Goal: Information Seeking & Learning: Learn about a topic

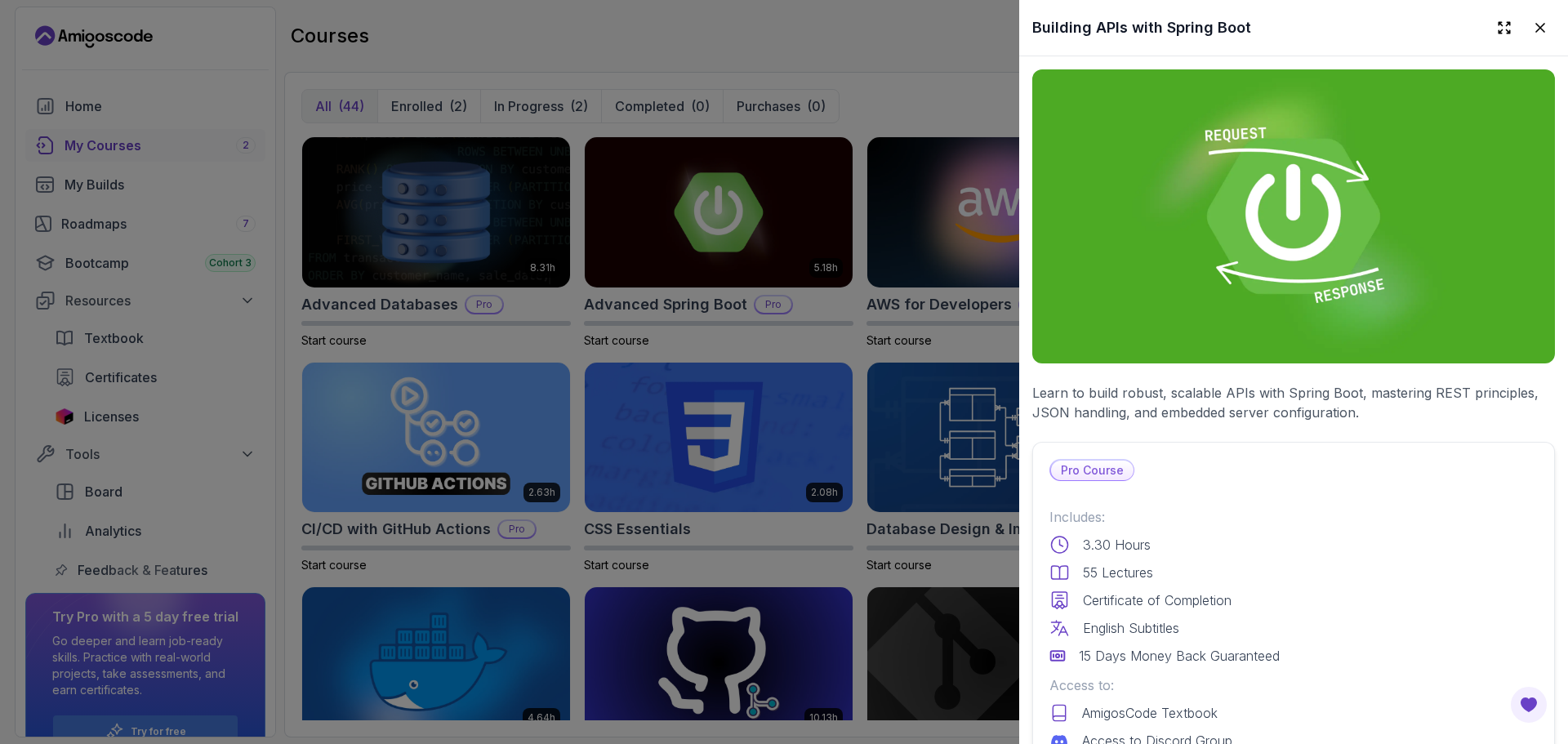
scroll to position [3195, 0]
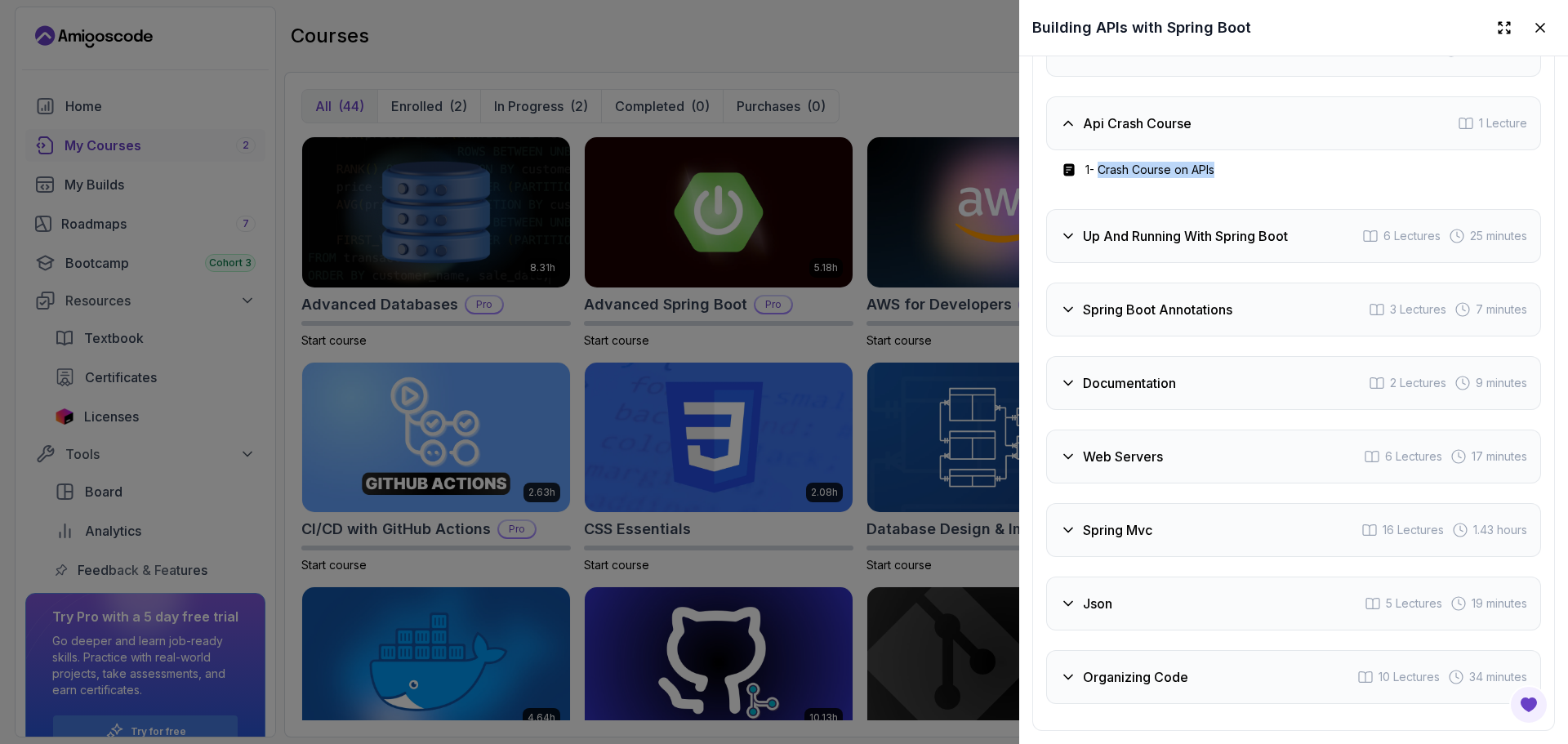
click at [946, 154] on div at bounding box center [784, 372] width 1568 height 744
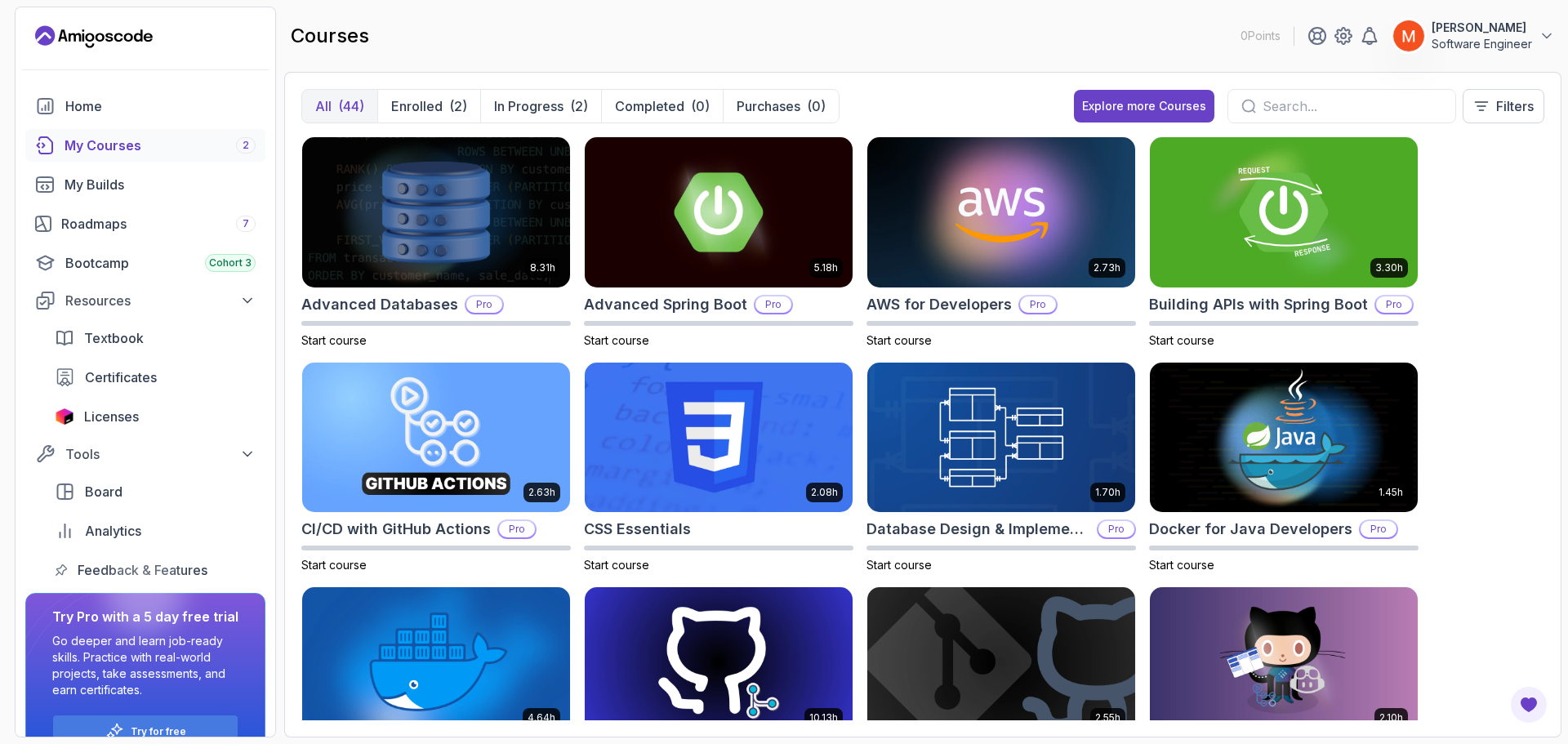
click at [880, 69] on main "courses 0 Points [PERSON_NAME] Software Engineer All (44) Enrolled (2) In Progr…" at bounding box center [922, 372] width 1277 height 731
click at [1051, 242] on img at bounding box center [1000, 211] width 281 height 157
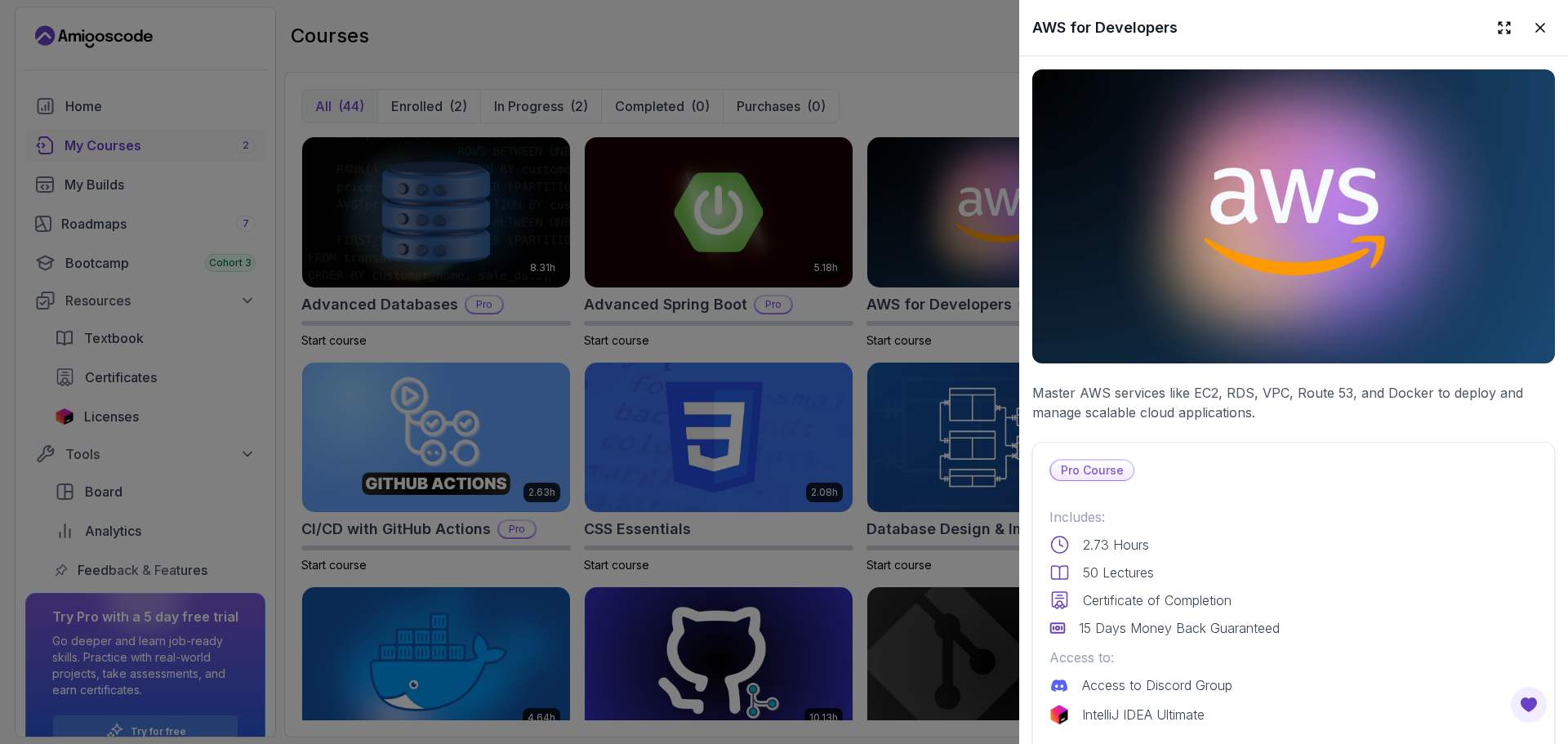
click at [1377, 397] on p "Master AWS services like EC2, RDS, VPC, Route 53, and Docker to deploy and mana…" at bounding box center [1293, 402] width 523 height 39
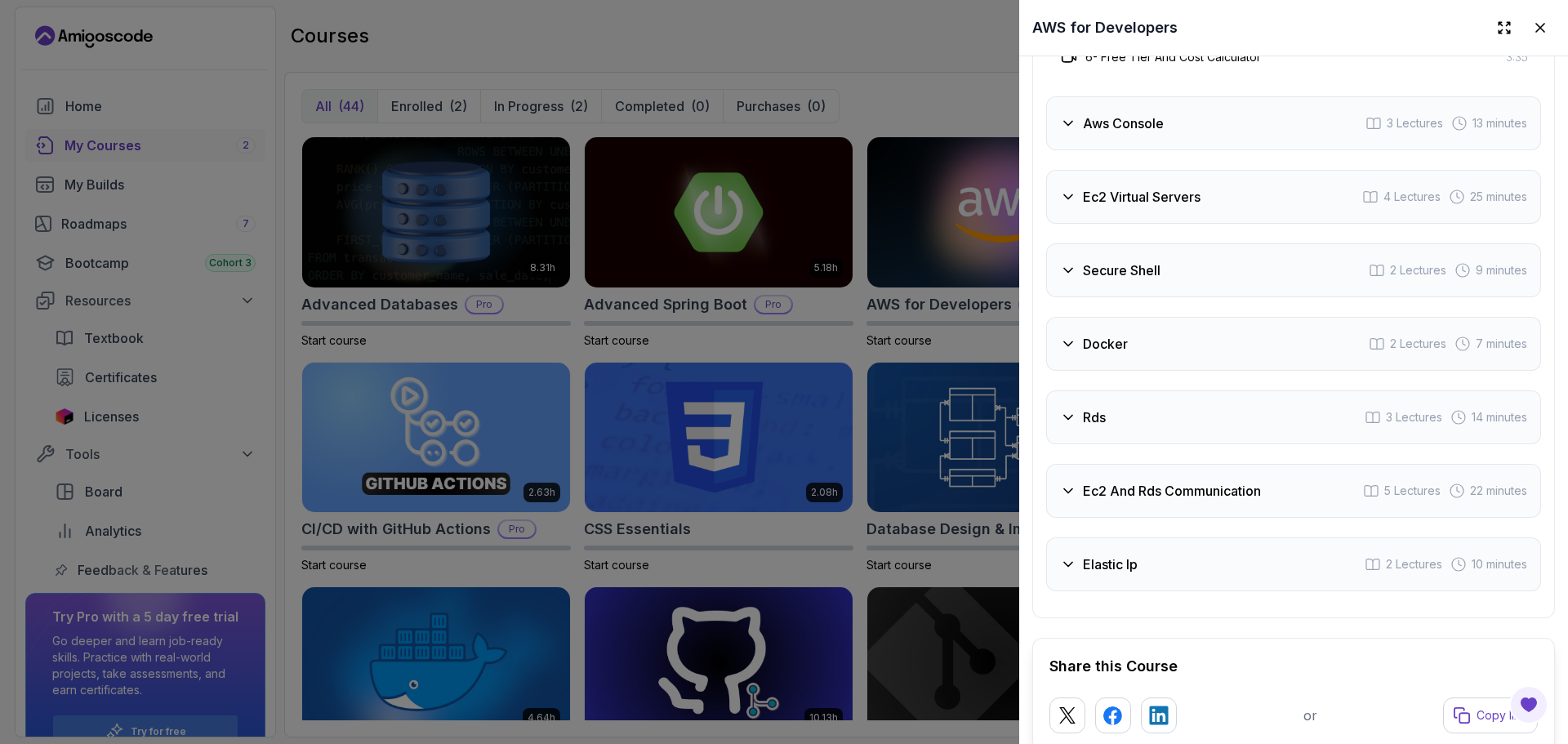
scroll to position [2980, 0]
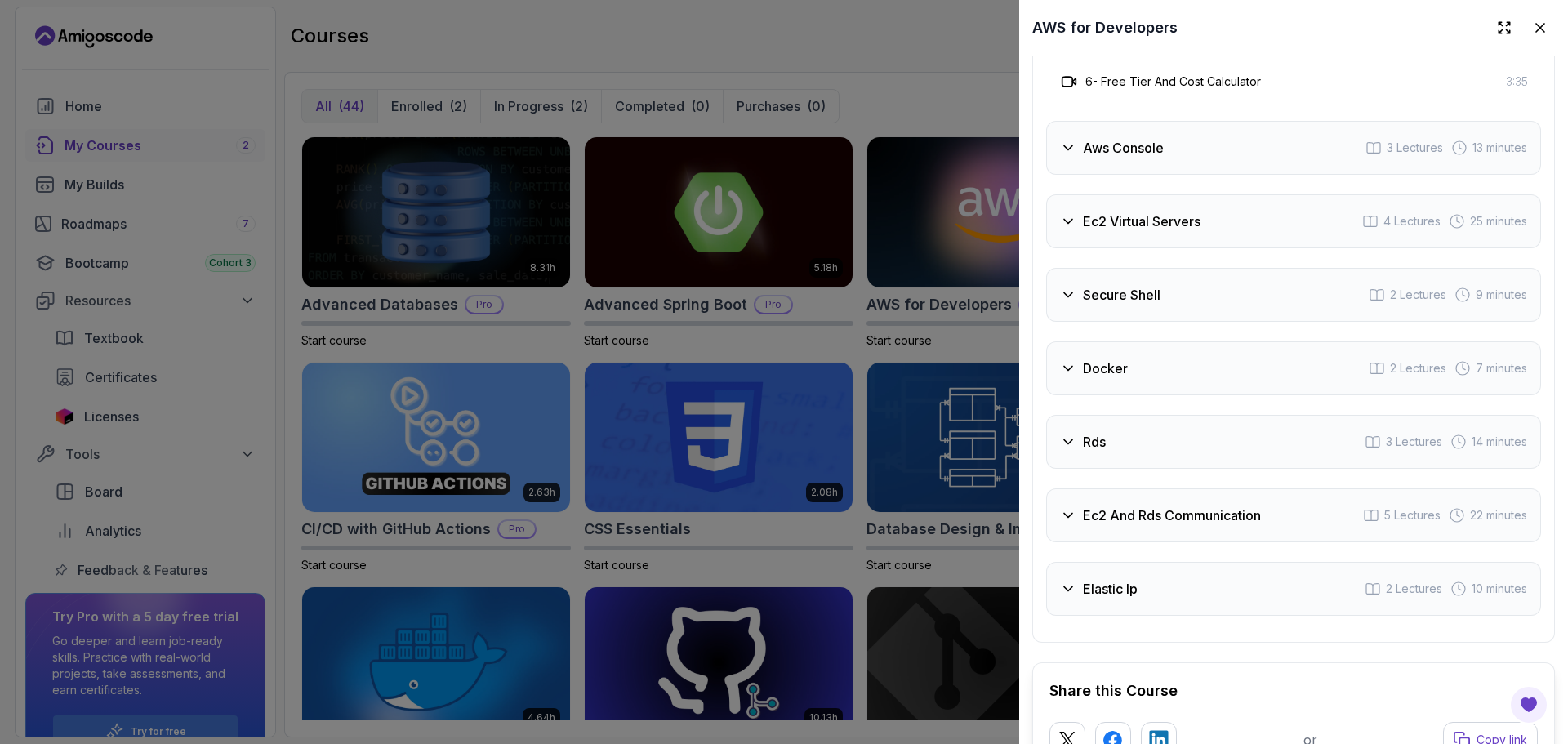
click at [1194, 175] on div "Aws Console 3 Lectures 13 minutes" at bounding box center [1293, 147] width 495 height 54
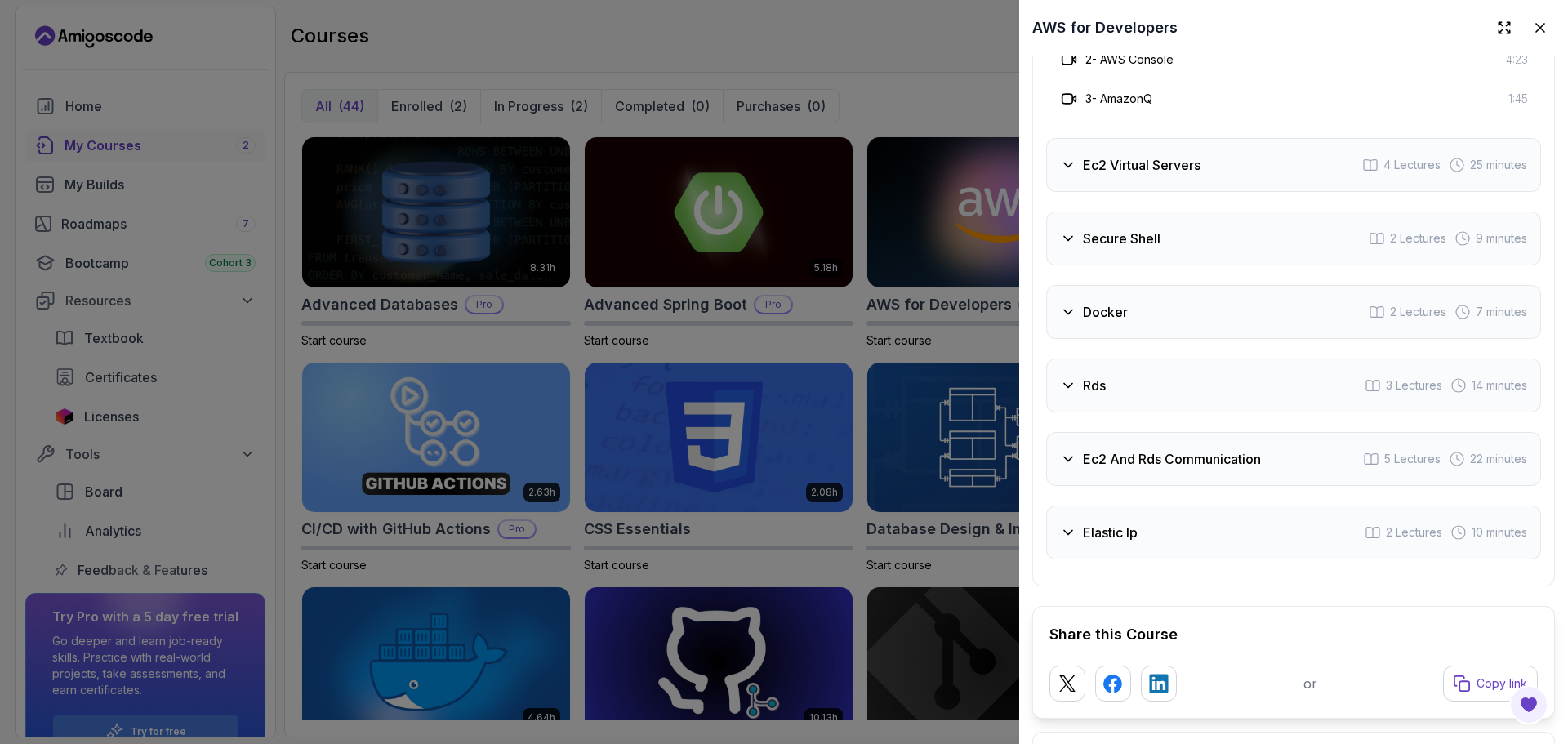
scroll to position [2882, 0]
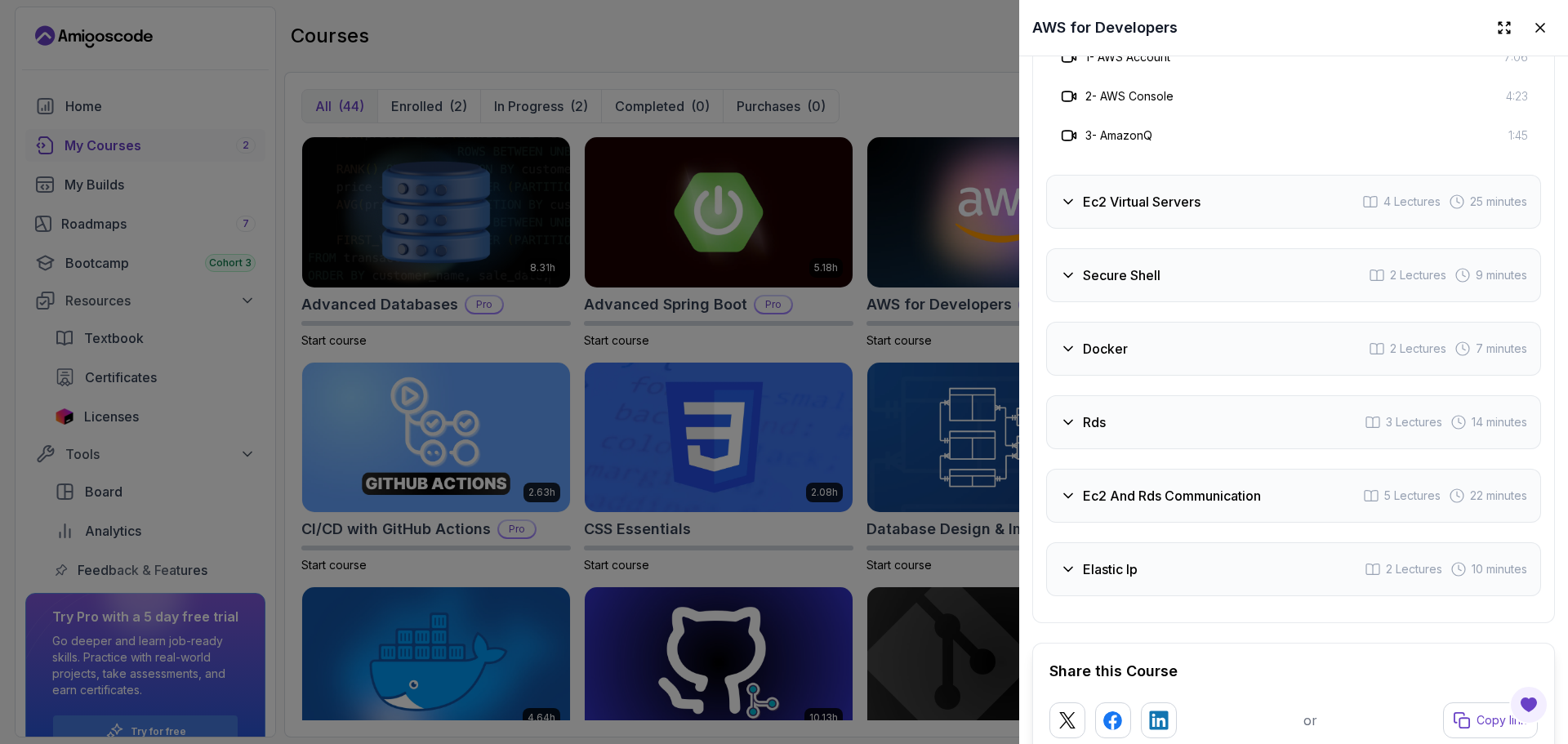
click at [1162, 302] on div "Secure Shell 2 Lectures 9 minutes" at bounding box center [1293, 275] width 495 height 54
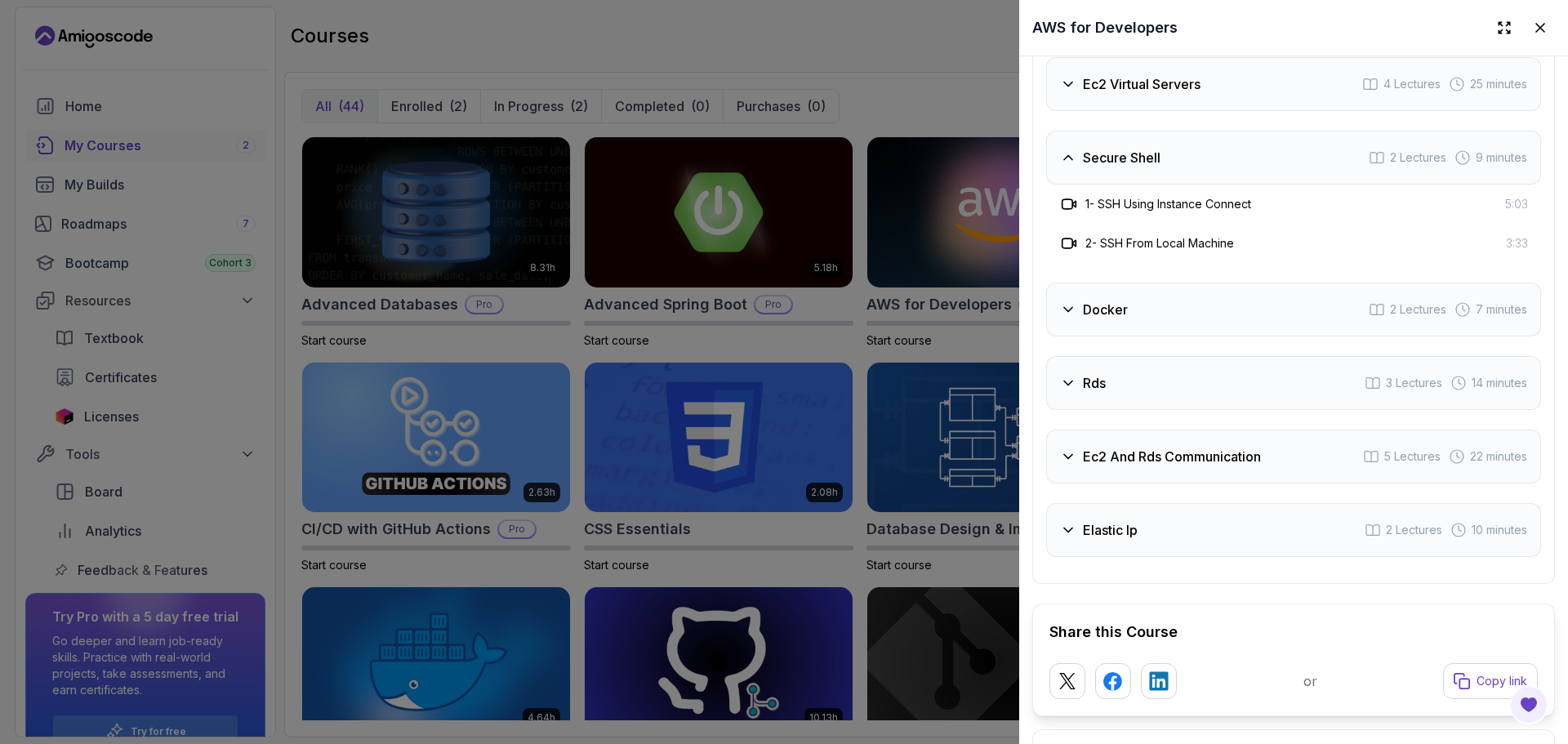
click at [1255, 263] on div "2 - SSH From Local Machine 3:33" at bounding box center [1293, 243] width 495 height 39
click at [1201, 185] on div "Secure Shell 2 Lectures 9 minutes" at bounding box center [1293, 157] width 495 height 54
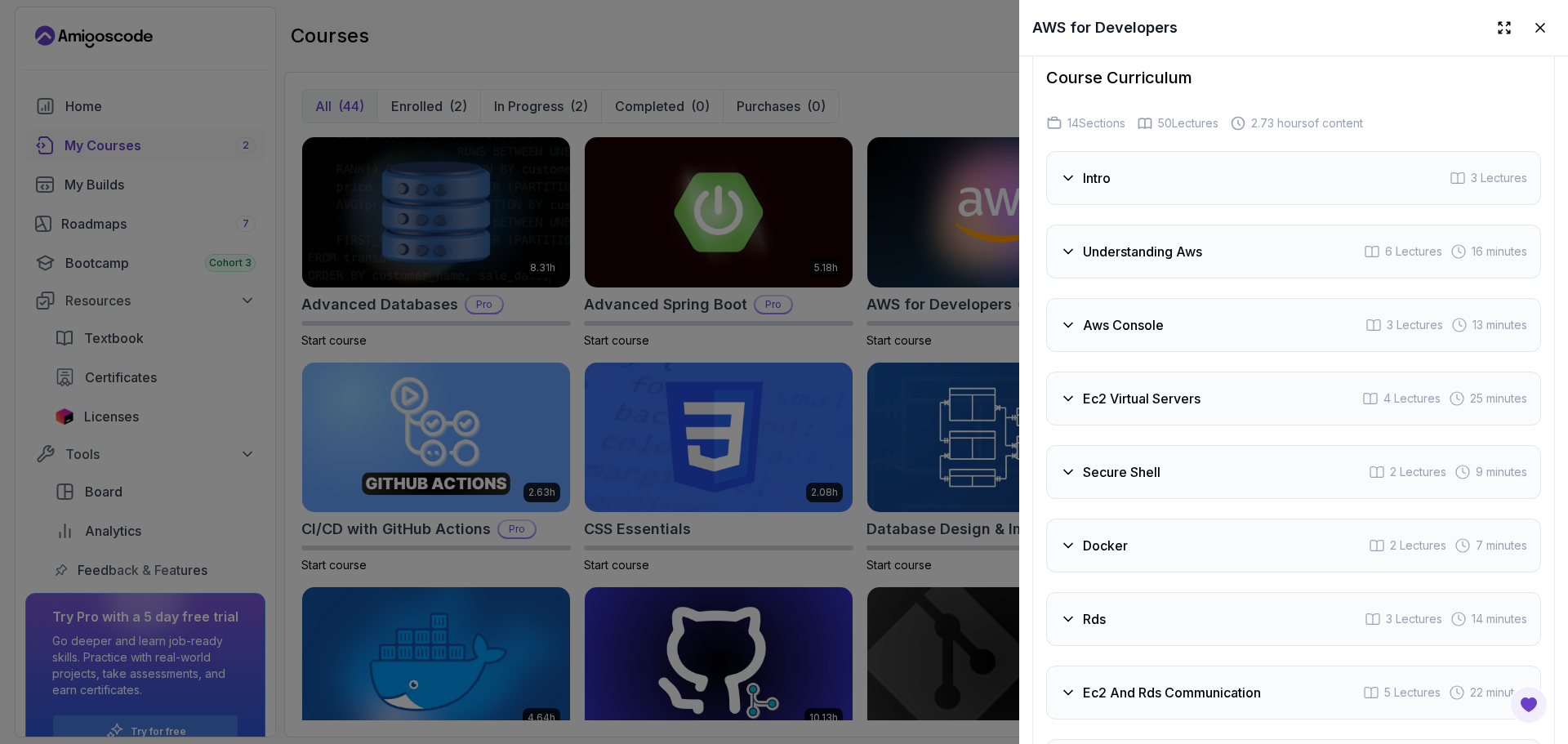
scroll to position [2555, 0]
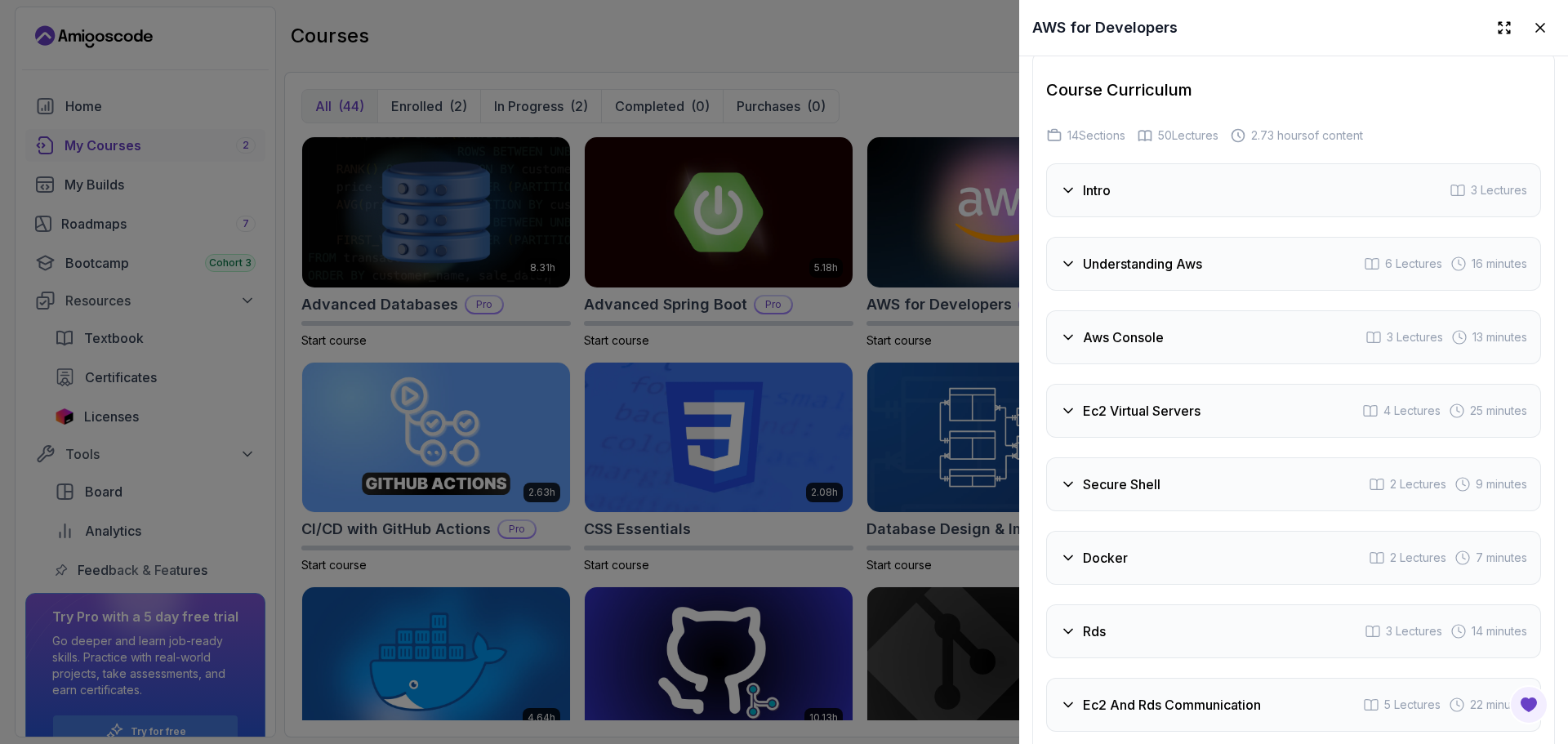
click at [1161, 102] on h2 "Course Curriculum" at bounding box center [1293, 90] width 495 height 23
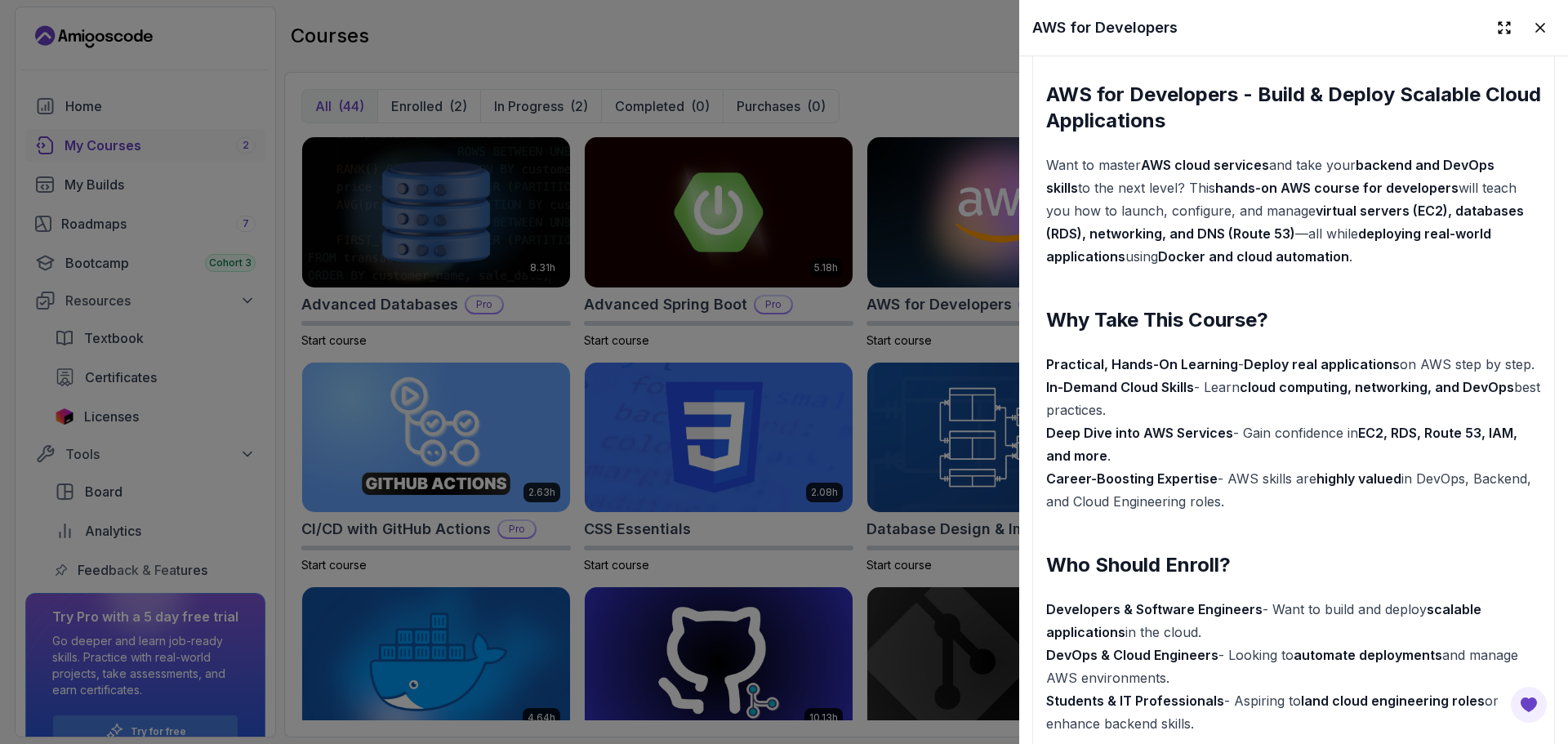
scroll to position [1444, 0]
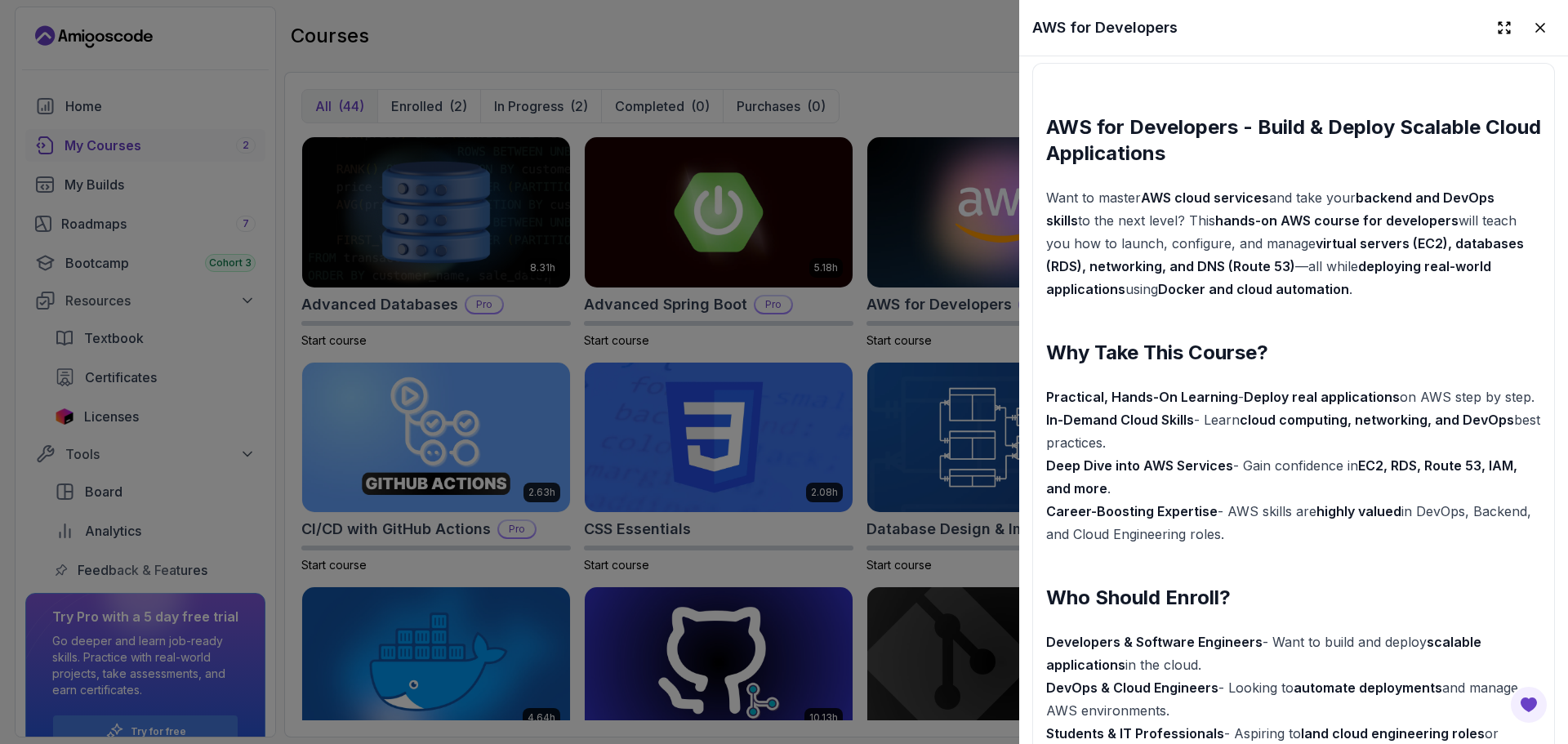
click at [816, 110] on div at bounding box center [784, 372] width 1568 height 744
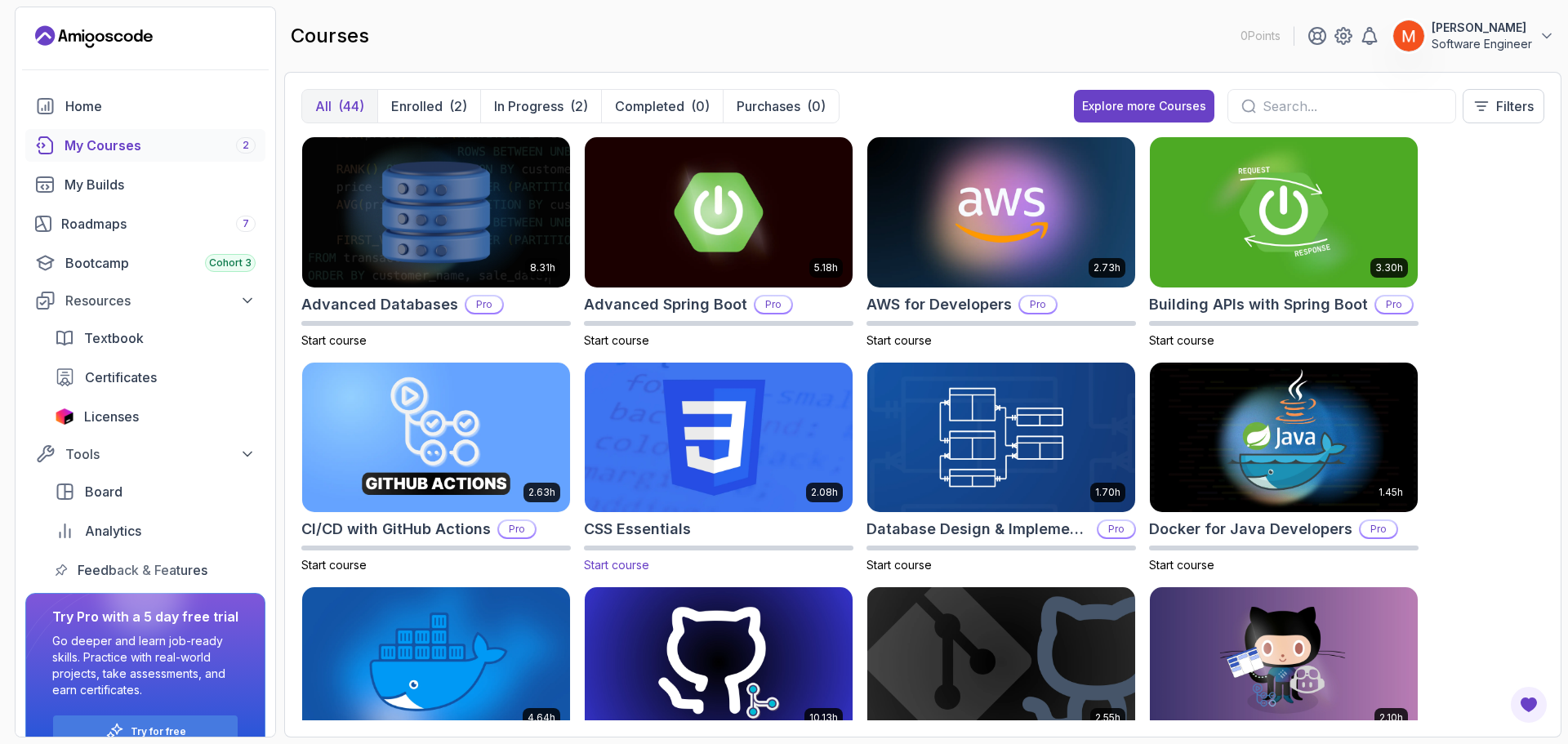
click at [702, 436] on img at bounding box center [719, 437] width 281 height 157
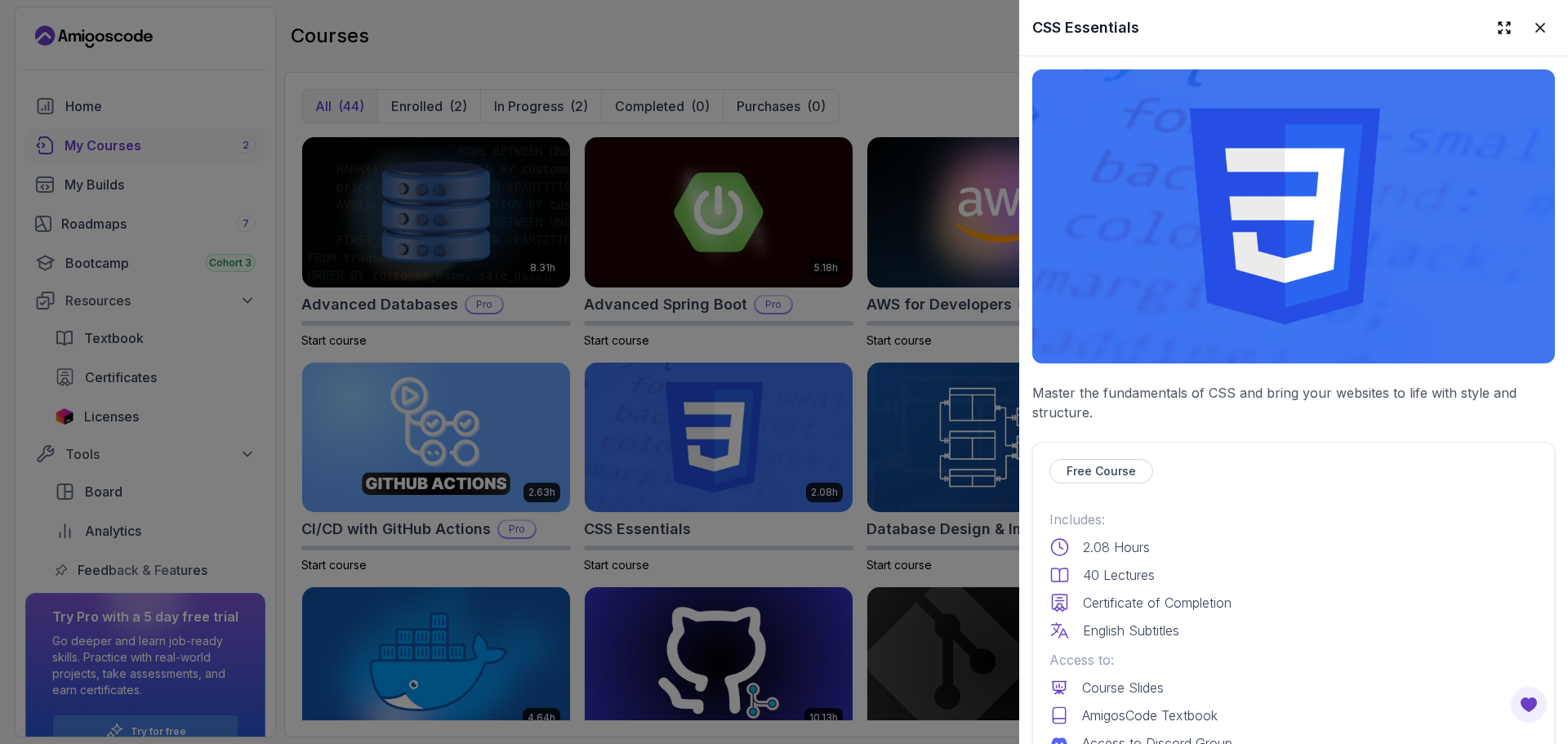
click at [1305, 396] on p "Master the fundamentals of CSS and bring your websites to life with style and s…" at bounding box center [1293, 402] width 523 height 39
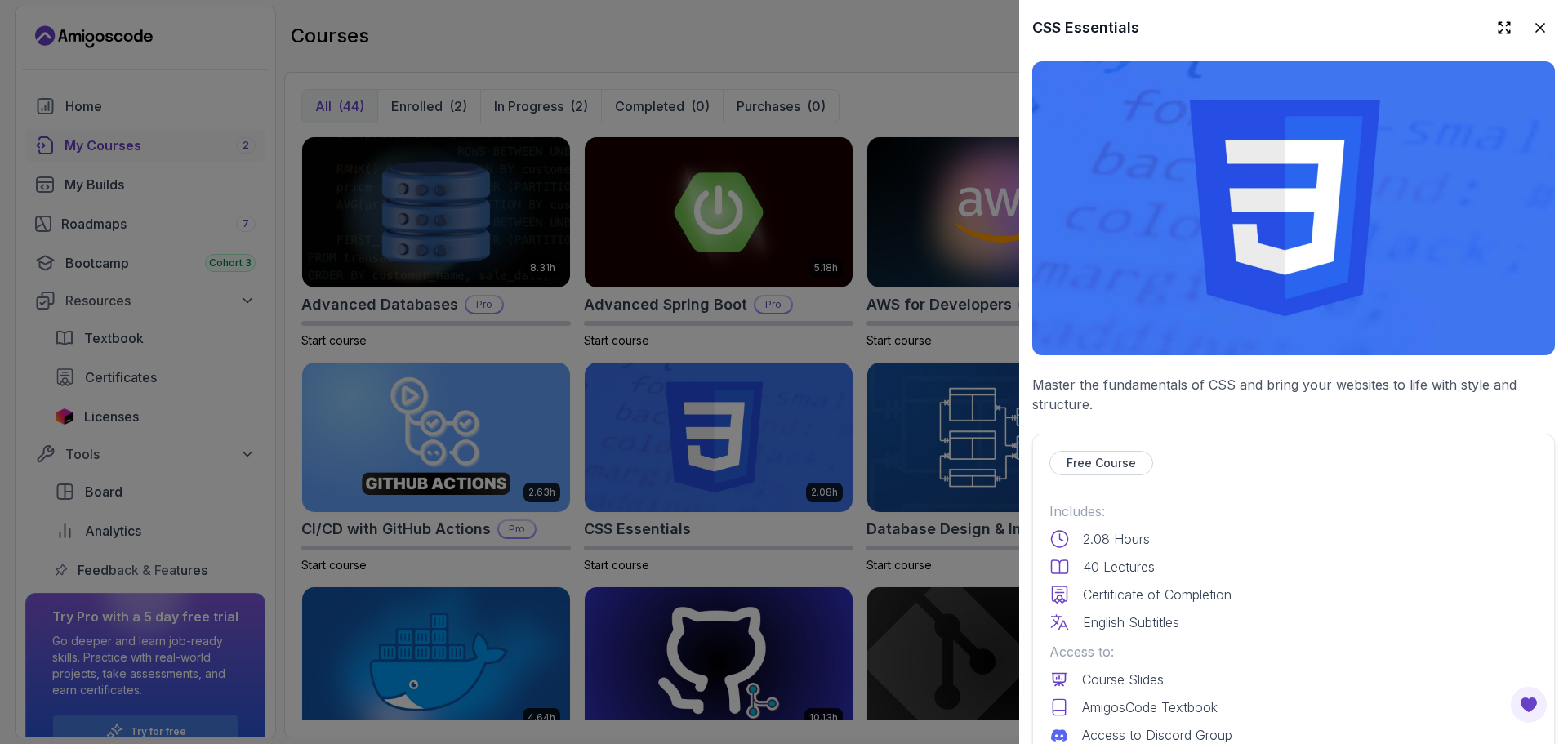
scroll to position [0, 0]
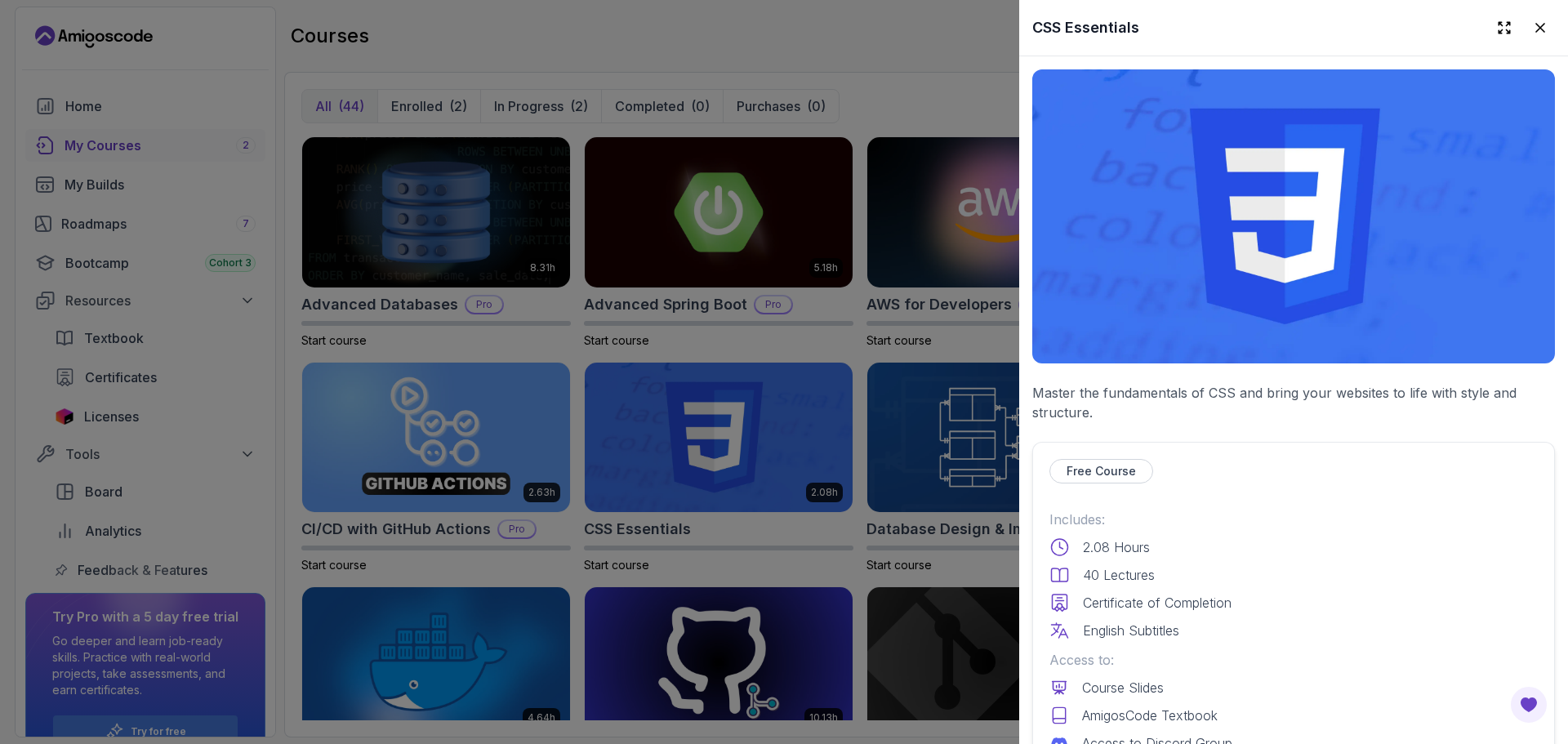
click at [1246, 510] on p "Includes:" at bounding box center [1293, 519] width 489 height 19
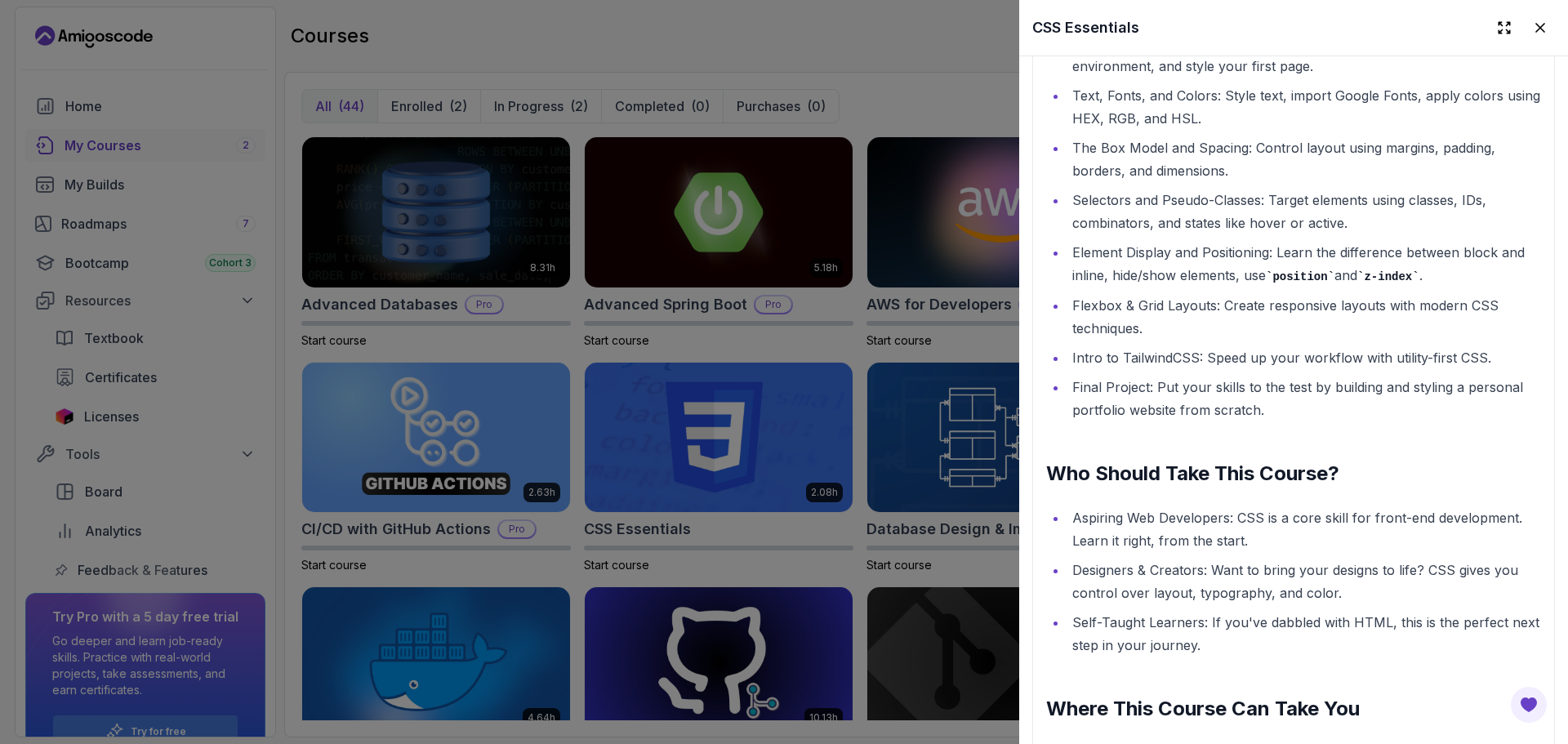
scroll to position [1998, 0]
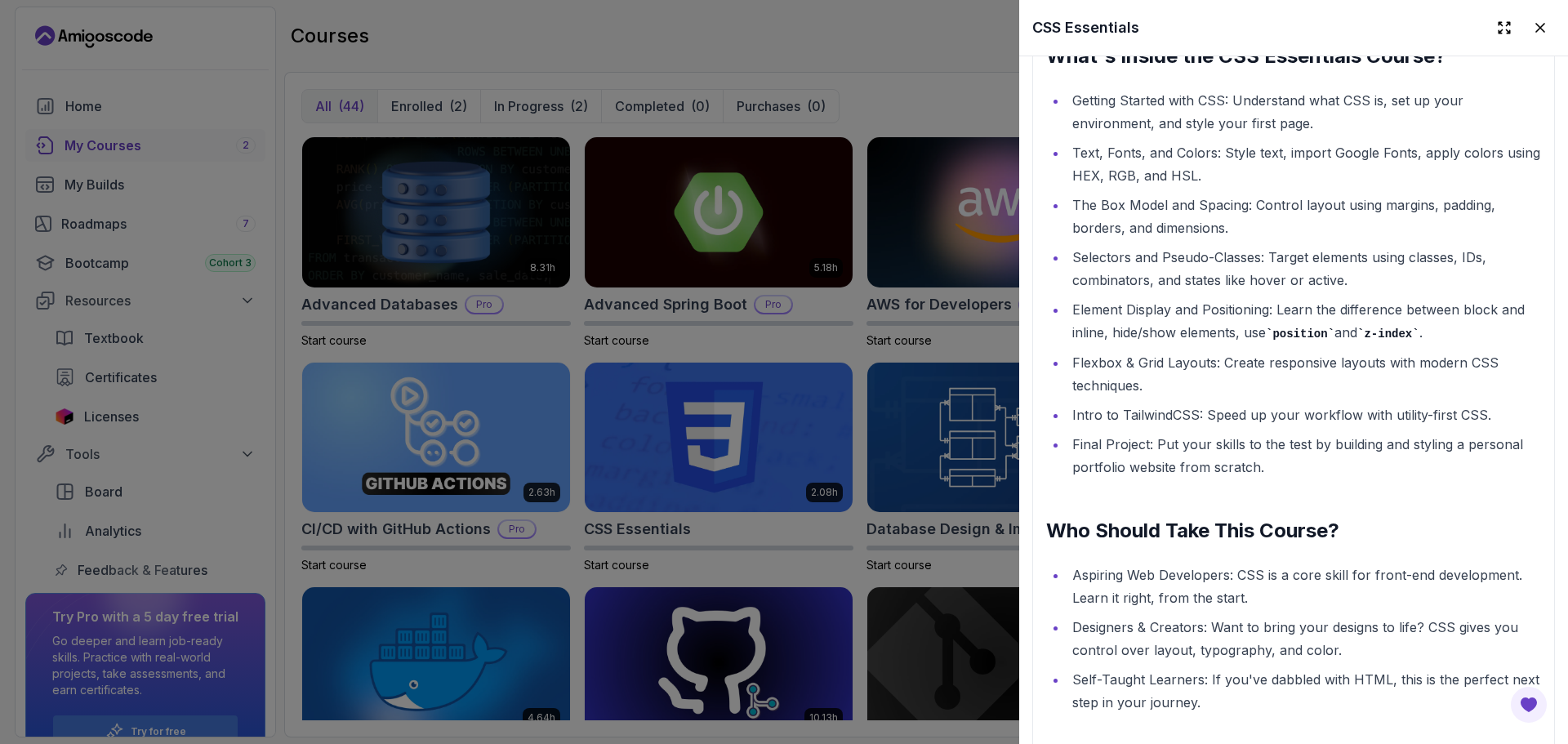
click at [851, 352] on div at bounding box center [784, 372] width 1568 height 744
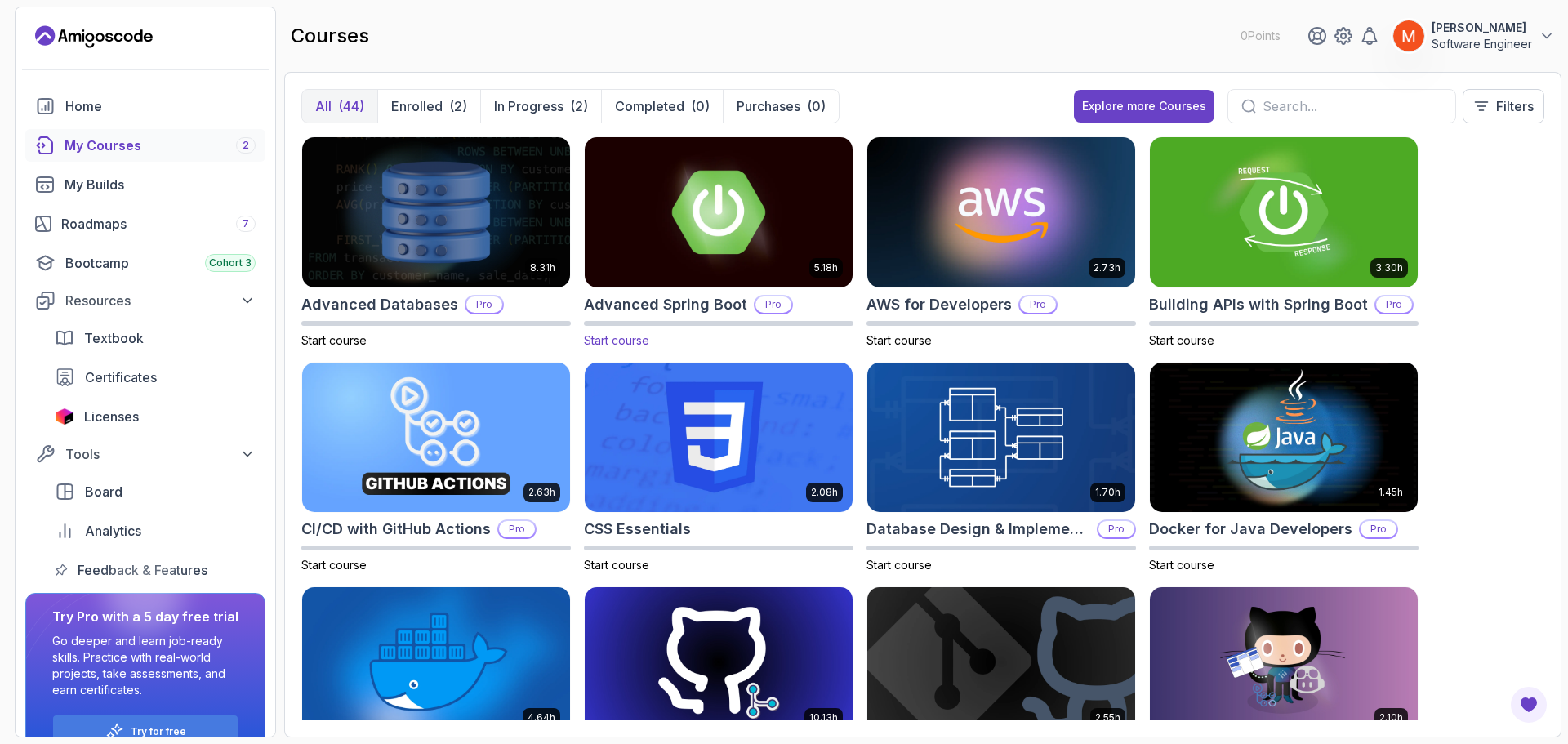
click at [717, 219] on img at bounding box center [719, 211] width 281 height 157
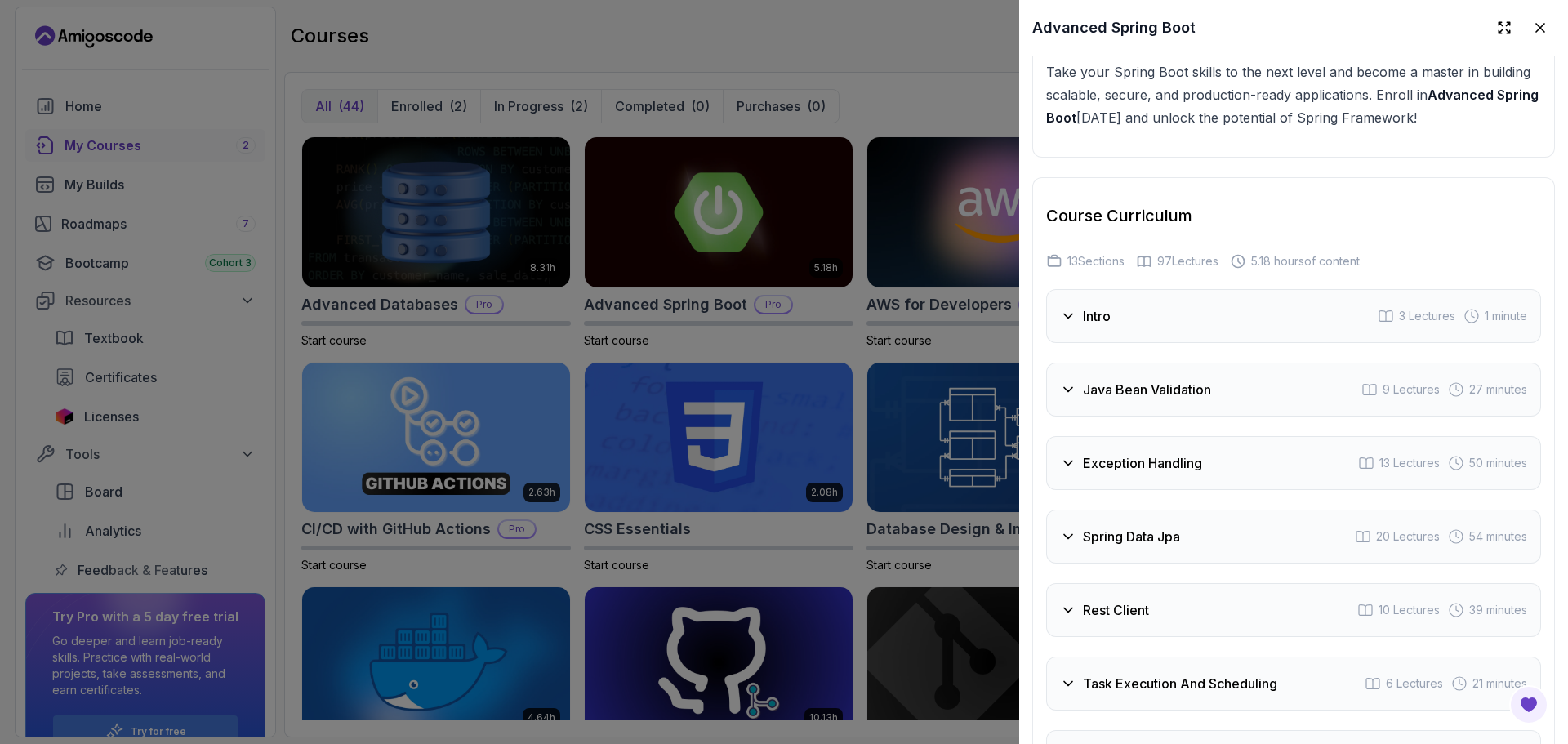
scroll to position [2798, 0]
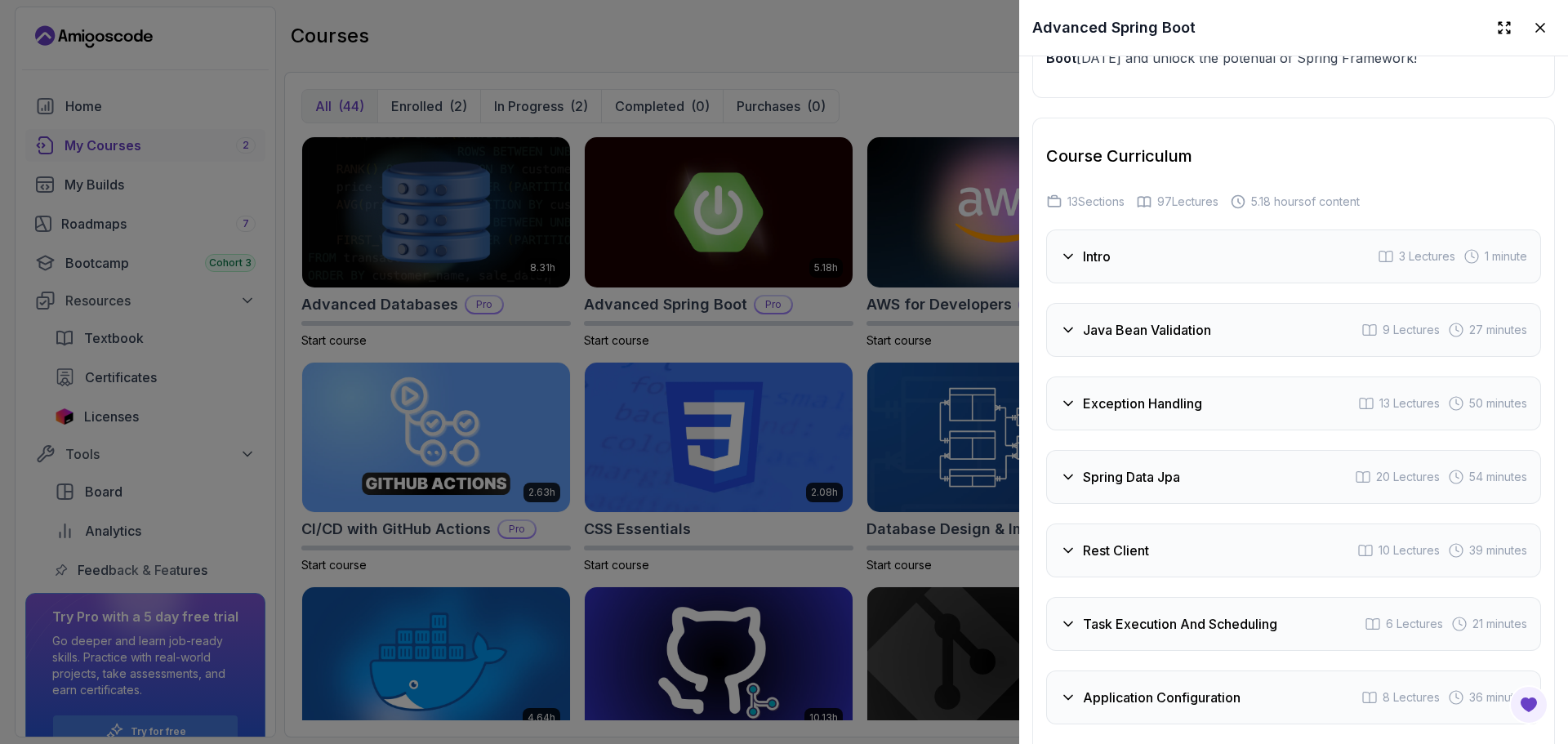
click at [1259, 324] on div "Java Bean Validation 9 Lectures 27 minutes" at bounding box center [1293, 329] width 495 height 54
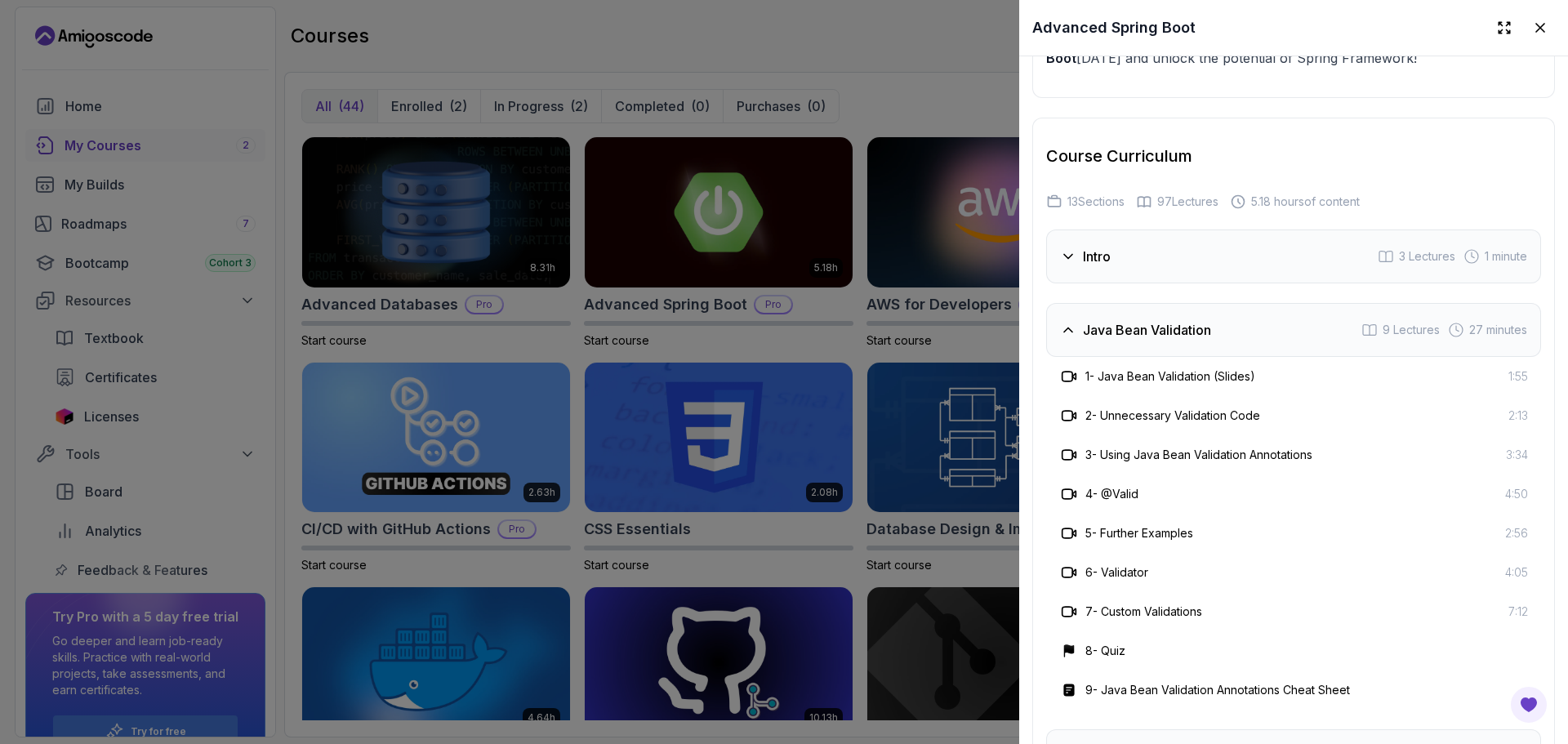
click at [1256, 324] on div "Java Bean Validation 9 Lectures 27 minutes" at bounding box center [1293, 329] width 495 height 54
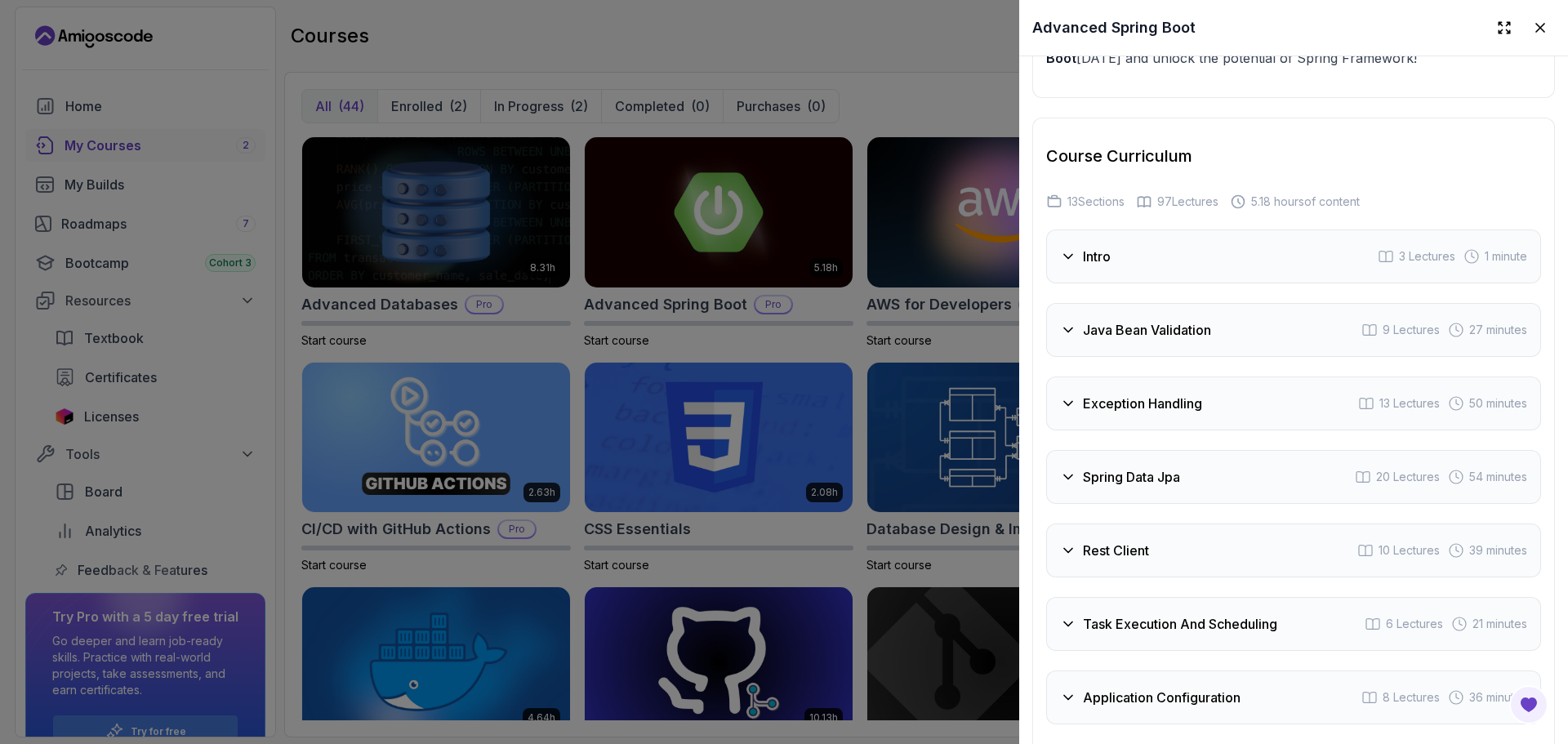
click at [1166, 246] on div "Intro 3 Lectures 1 minute" at bounding box center [1293, 256] width 495 height 54
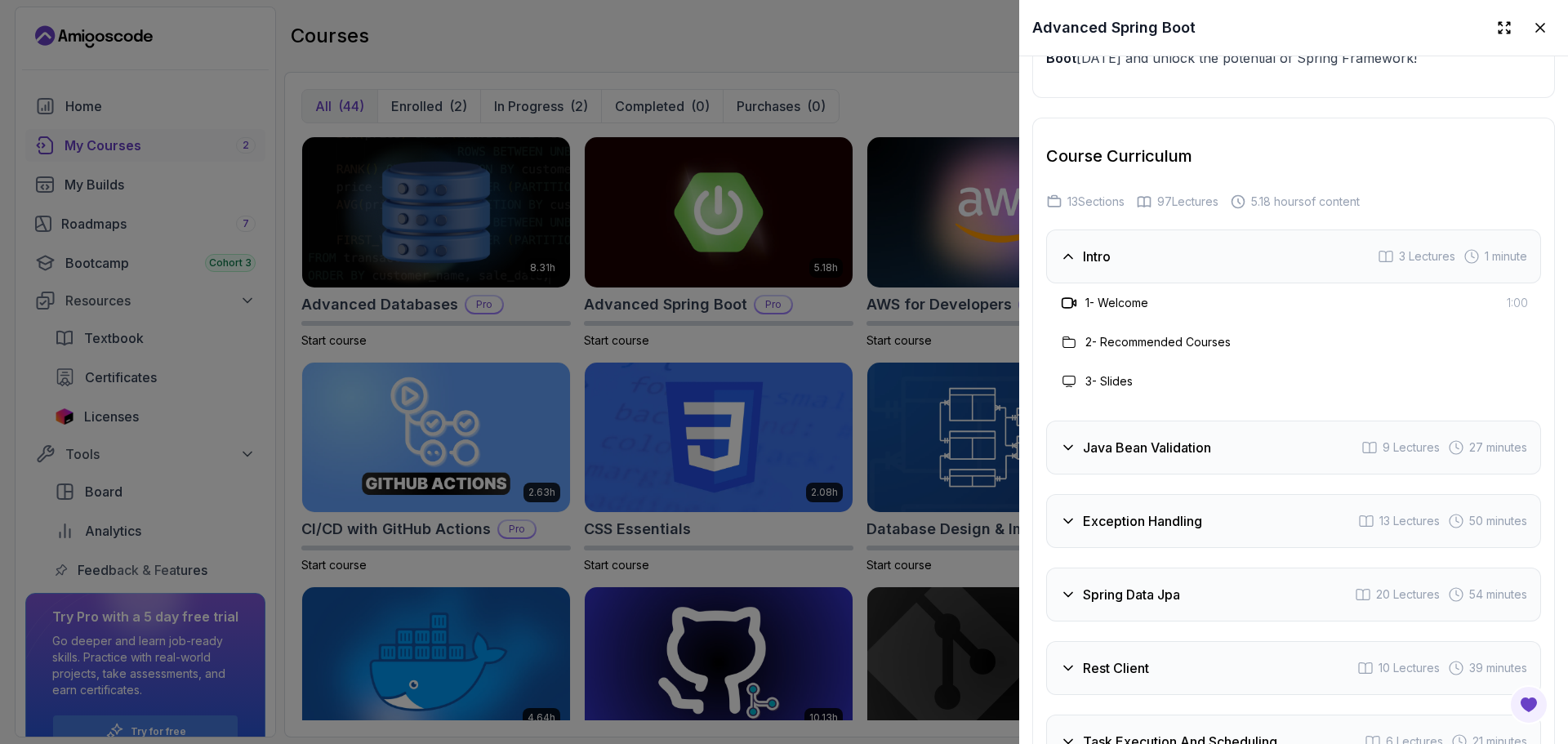
click at [1167, 249] on div "Intro 3 Lectures 1 minute" at bounding box center [1293, 256] width 495 height 54
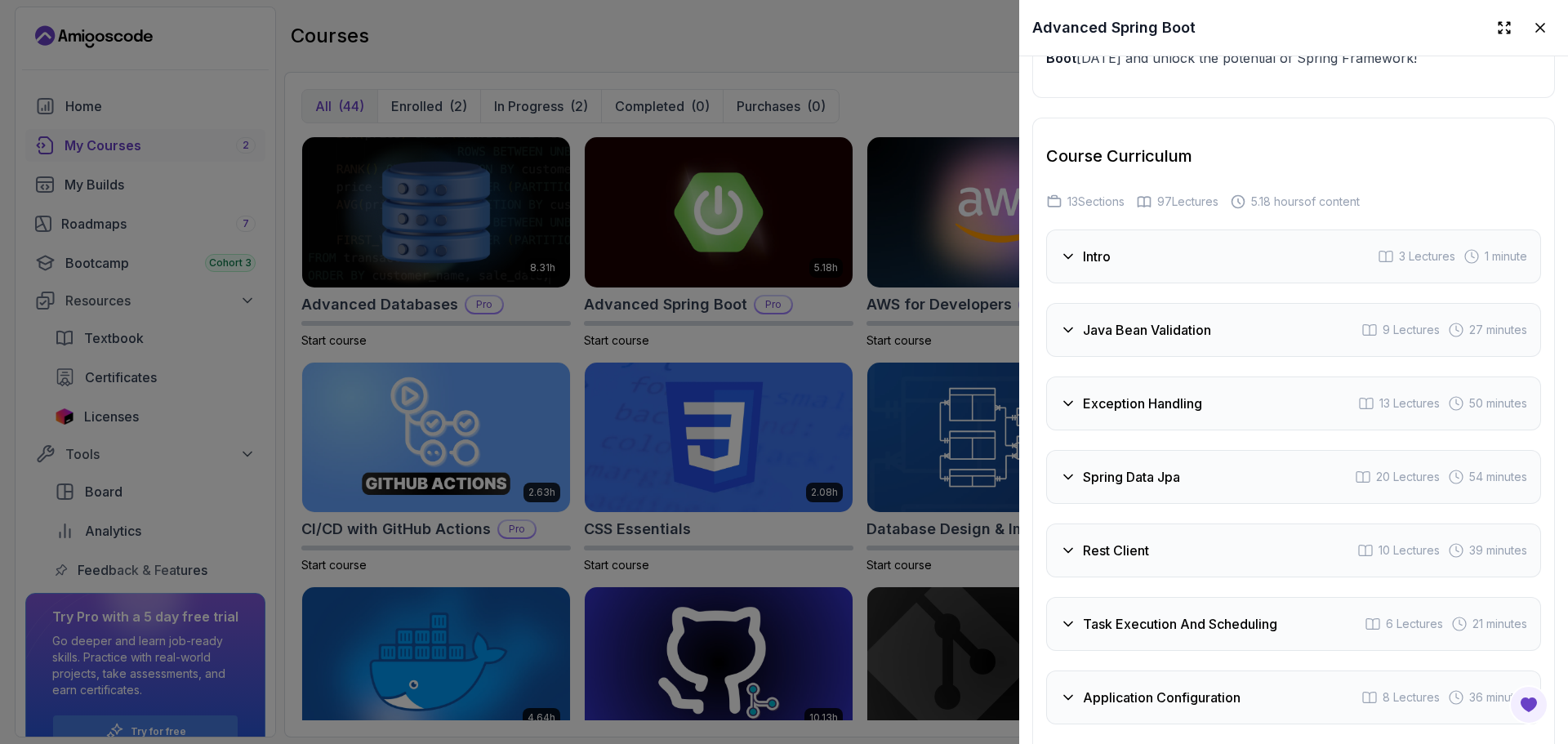
click at [1212, 353] on div "Intro 3 Lectures 1 minute Java Bean Validation 9 Lectures 27 minutes Exception …" at bounding box center [1293, 550] width 495 height 642
click at [1197, 337] on div "Java Bean Validation 9 Lectures 27 minutes" at bounding box center [1293, 329] width 495 height 54
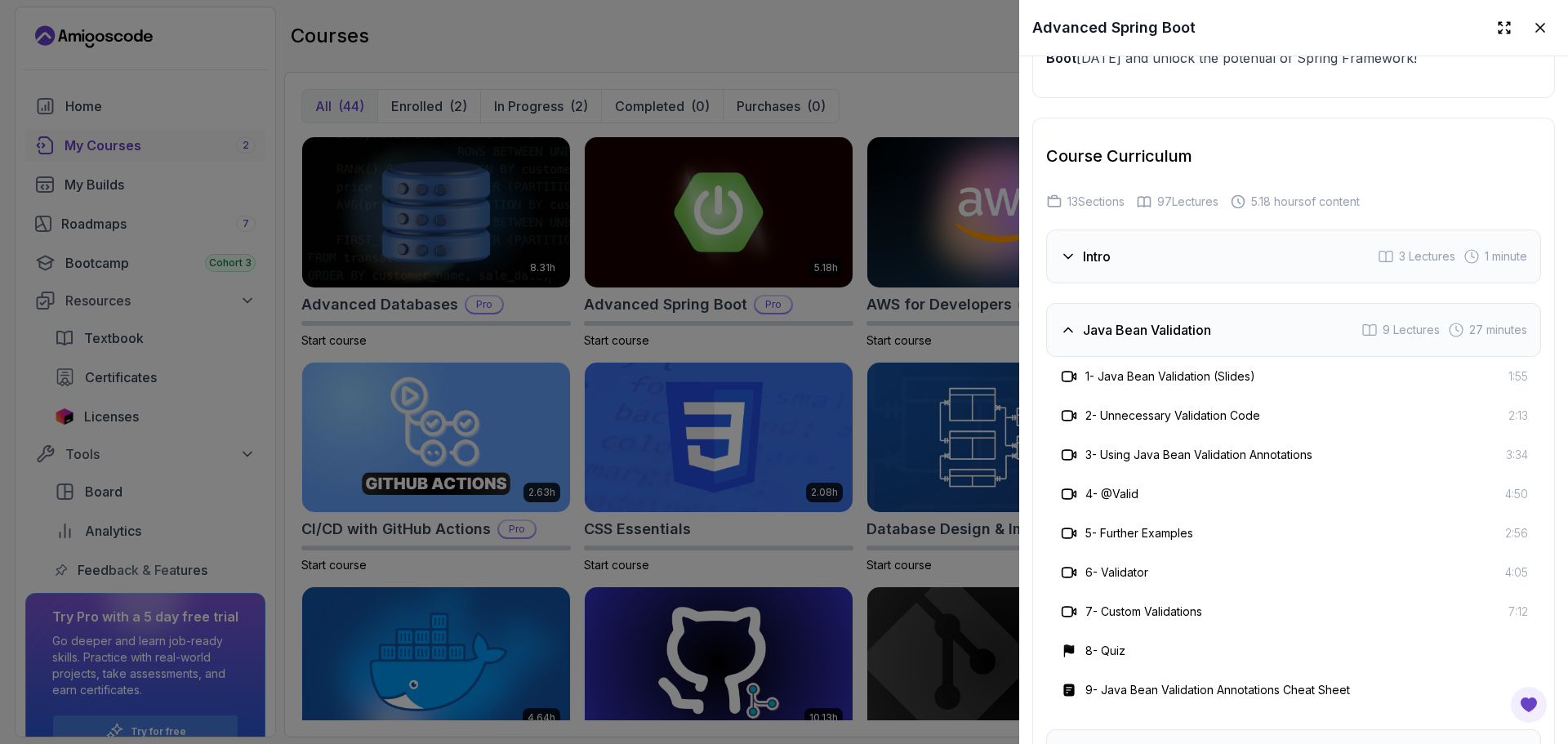
click at [1254, 453] on h3 "3 - Using Java Bean Validation Annotations" at bounding box center [1199, 455] width 227 height 16
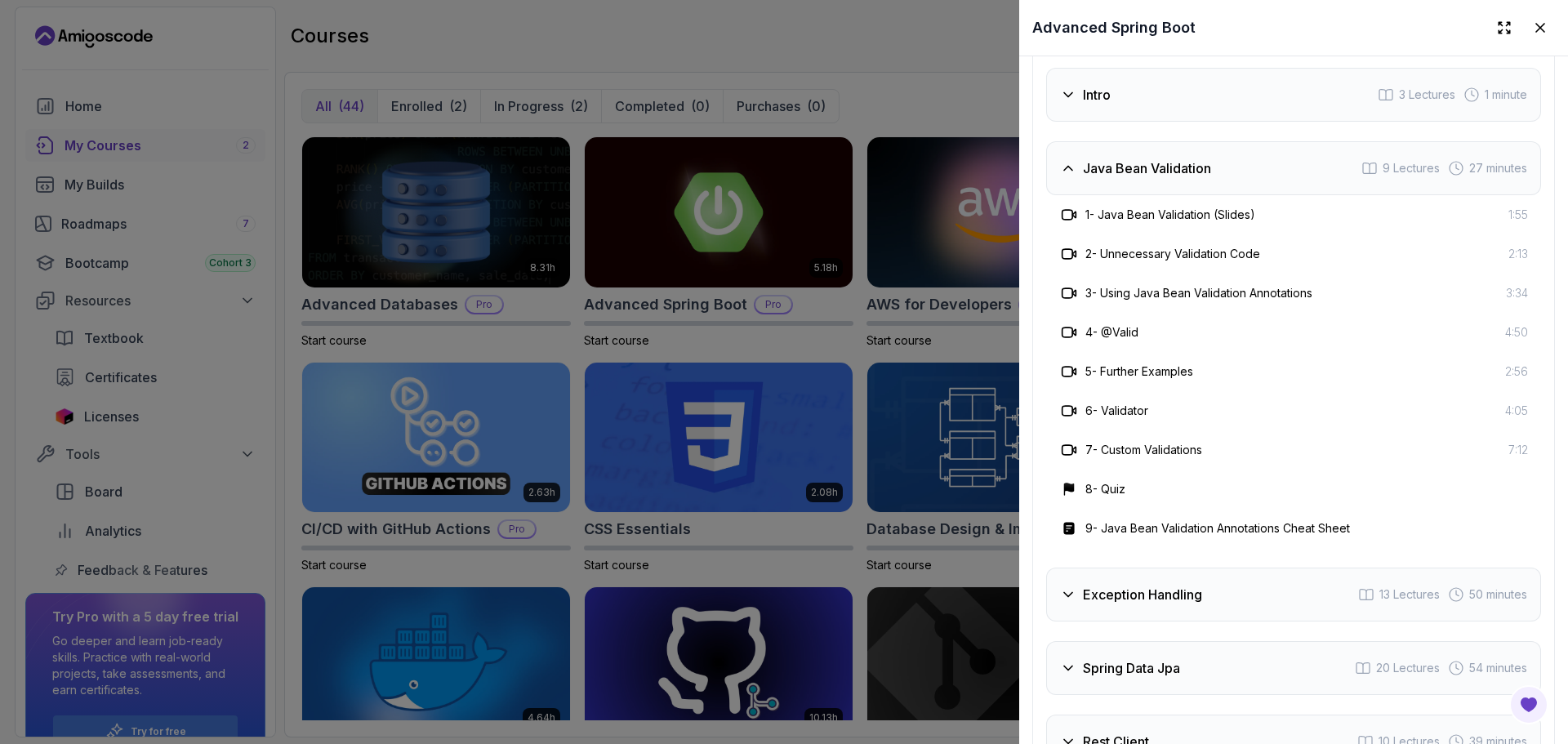
scroll to position [2962, 0]
click at [1096, 193] on div "1 - Java Bean Validation (Slides) 1:55" at bounding box center [1293, 212] width 495 height 39
click at [1087, 178] on div "Java Bean Validation 9 Lectures 27 minutes" at bounding box center [1293, 167] width 495 height 54
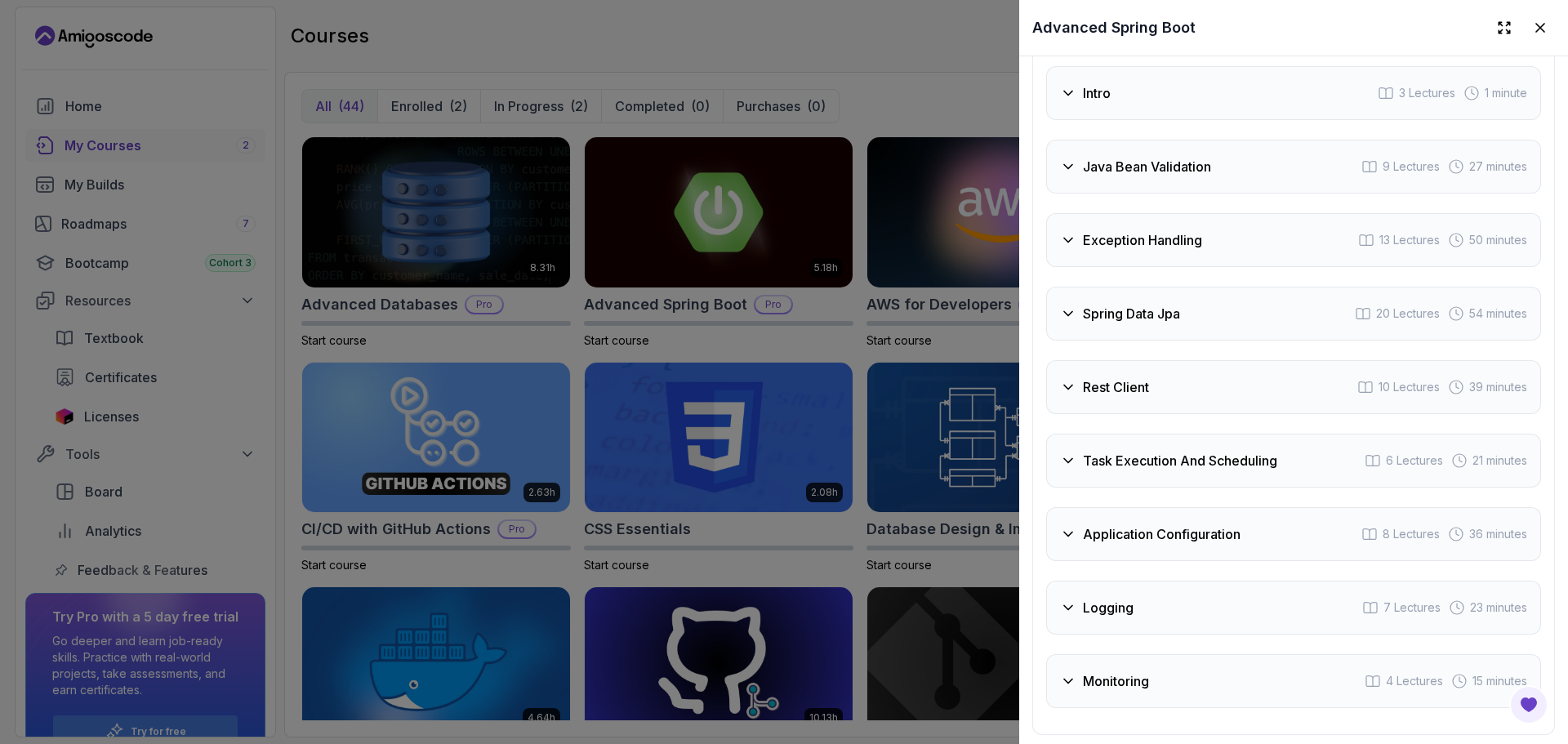
click at [1131, 251] on div "Exception Handling 13 Lectures 50 minutes" at bounding box center [1293, 240] width 495 height 54
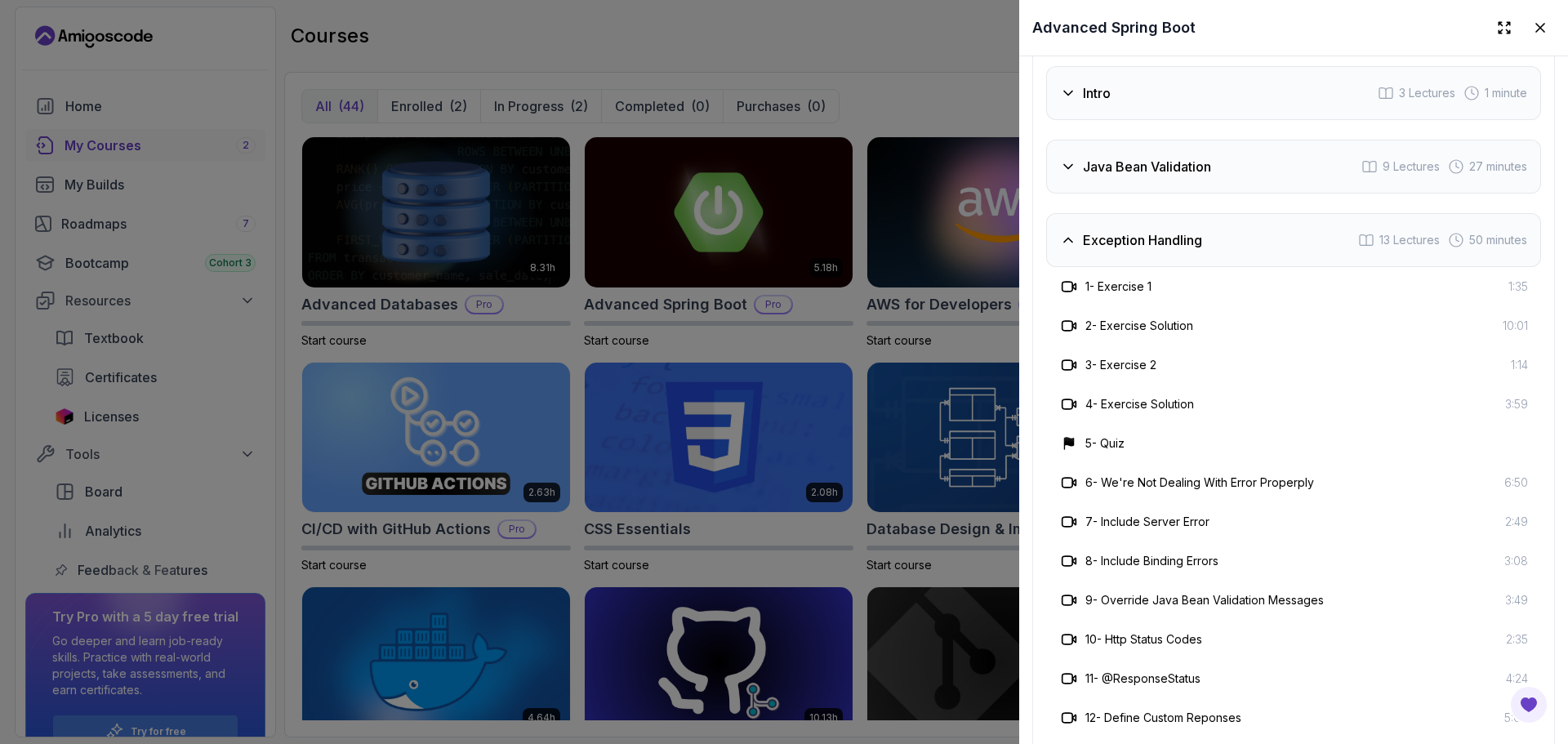
click at [1254, 399] on div "4 - Exercise Solution 3:59" at bounding box center [1293, 404] width 469 height 19
click at [1138, 188] on div "Intro 3 Lectures 1 minute Java Bean Validation 9 Lectures 27 minutes Exception …" at bounding box center [1293, 642] width 495 height 1151
click at [1117, 221] on div "Exception Handling 13 Lectures 50 minutes" at bounding box center [1293, 240] width 495 height 54
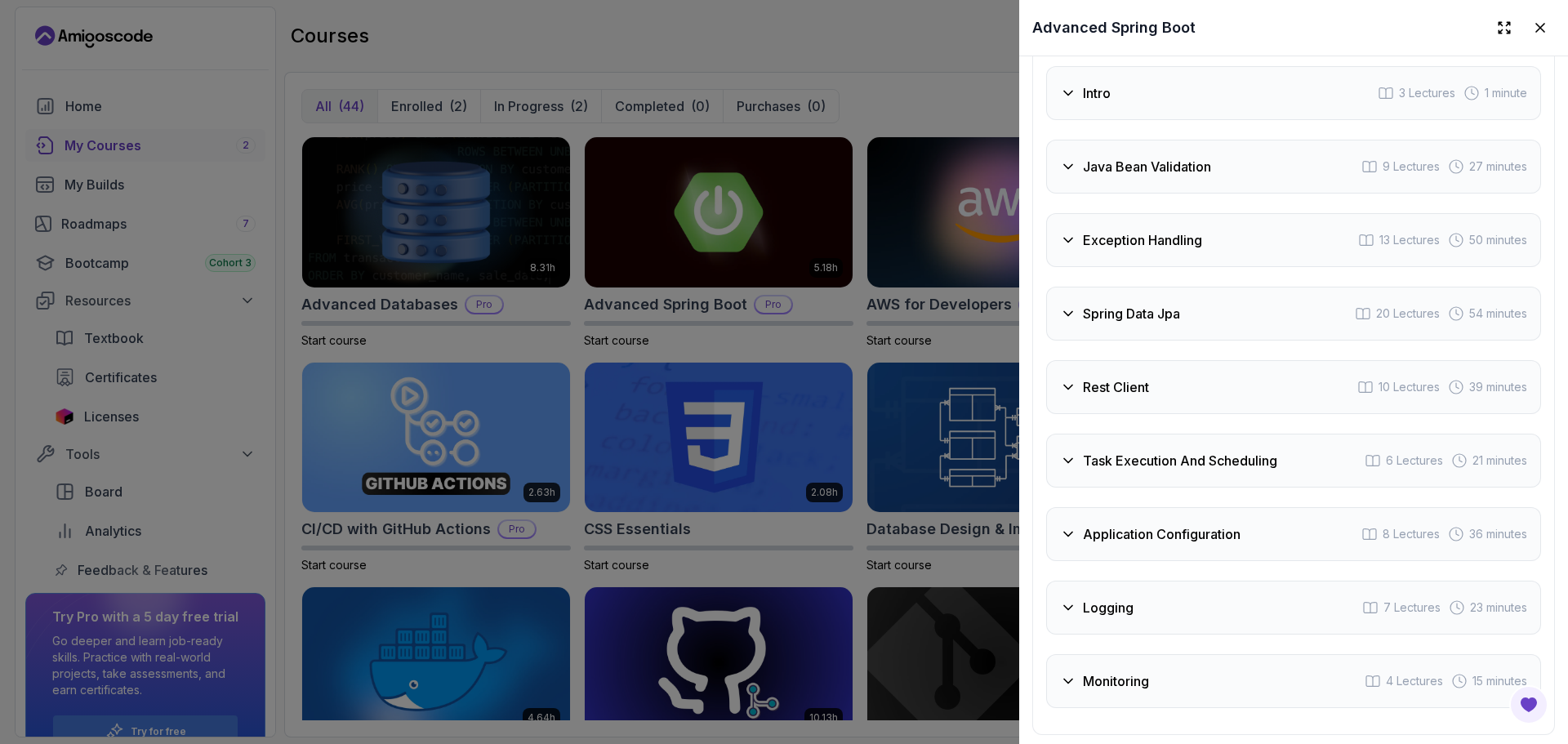
click at [1222, 313] on div "Spring Data Jpa 20 Lectures 54 minutes" at bounding box center [1293, 313] width 495 height 54
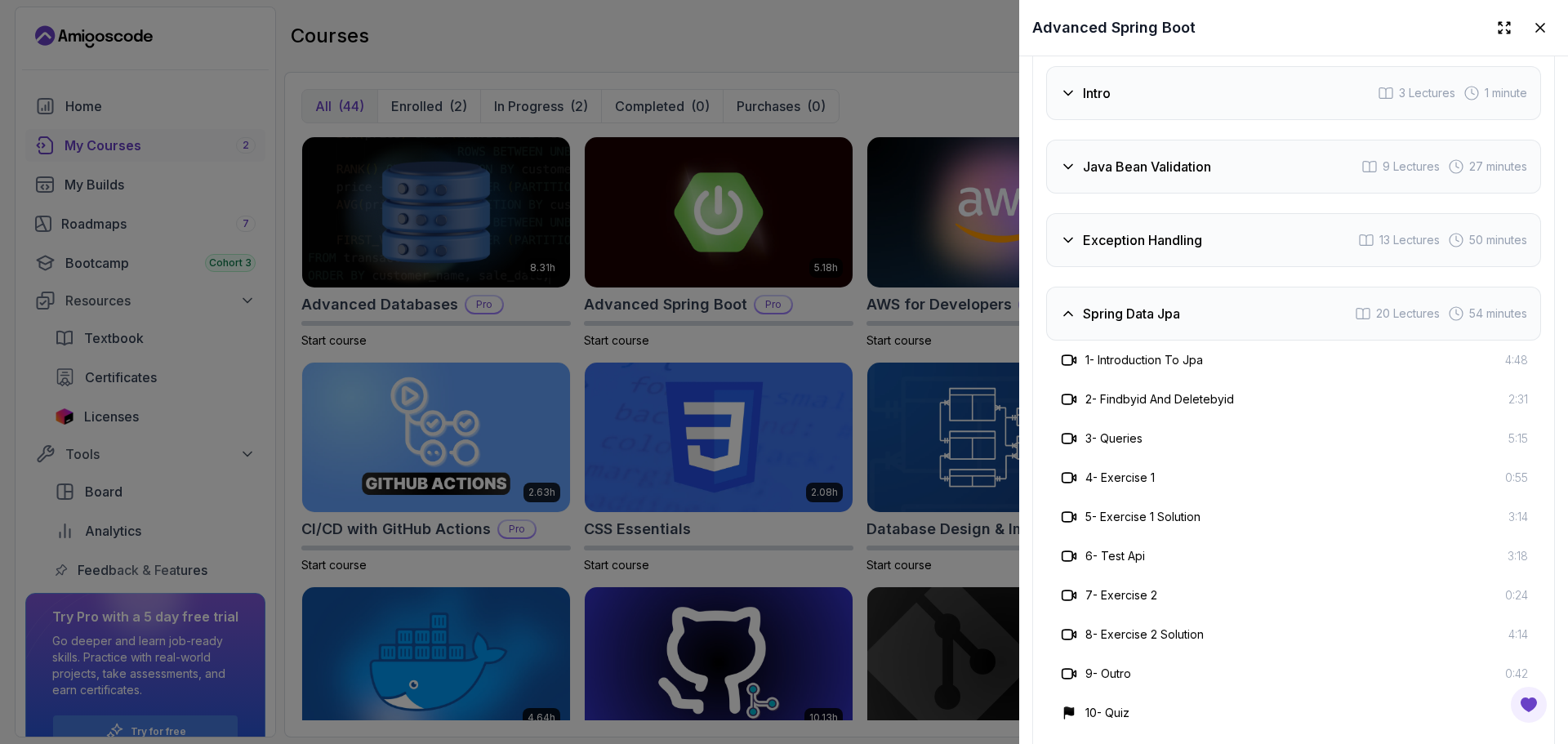
click at [1235, 485] on div "4 - Exercise 1 0:55" at bounding box center [1293, 478] width 495 height 39
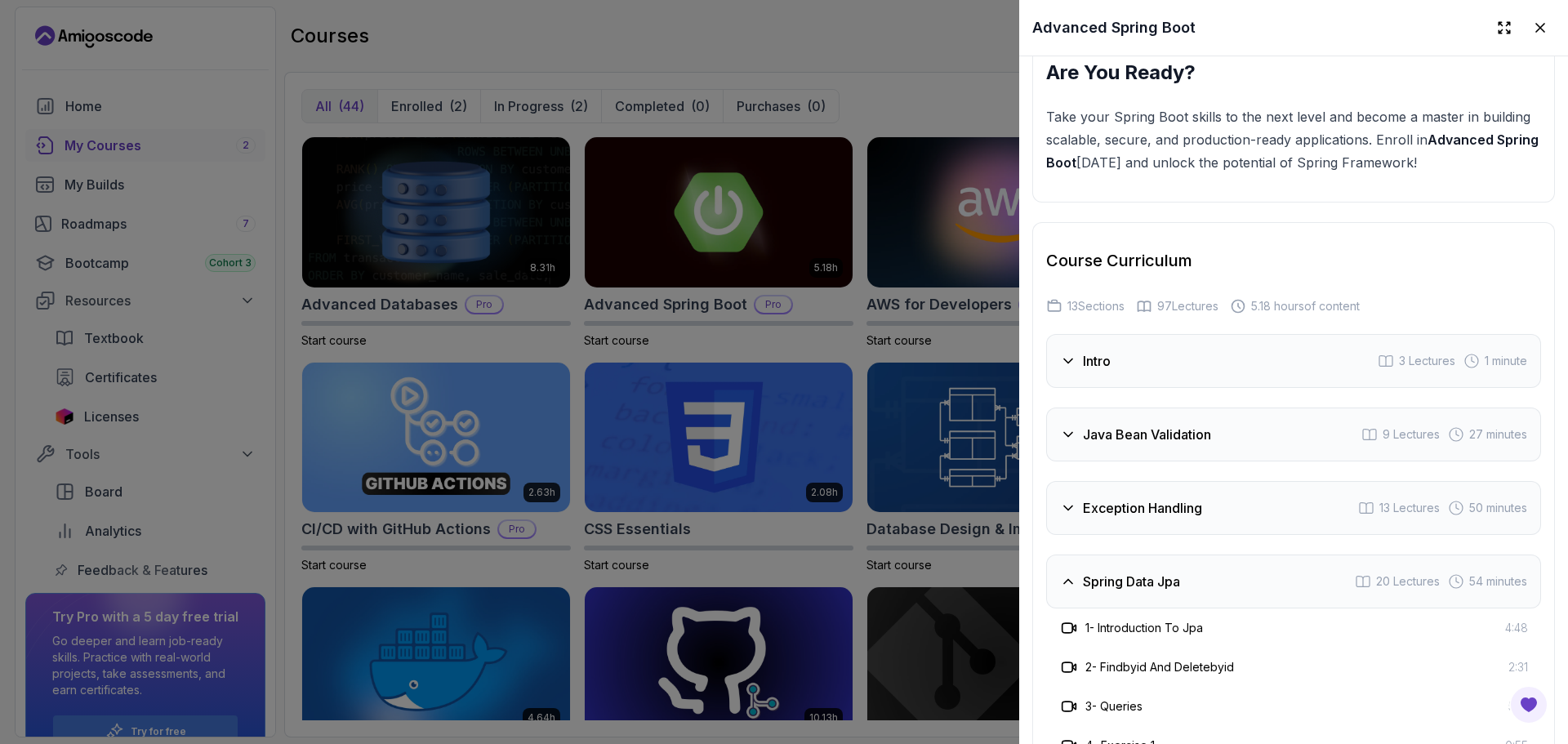
scroll to position [2669, 0]
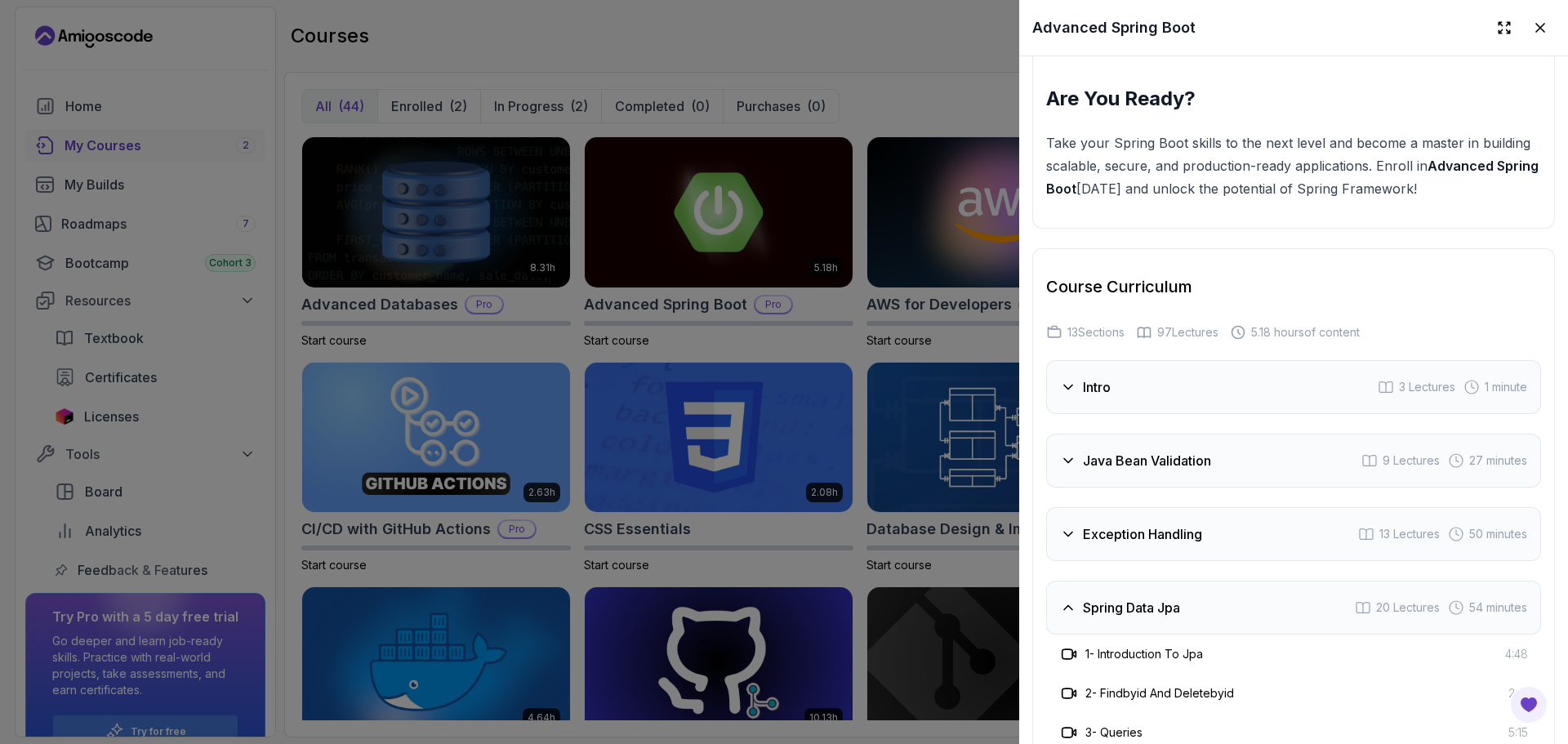
click at [1213, 587] on div "Spring Data Jpa 20 Lectures 54 minutes" at bounding box center [1293, 607] width 495 height 54
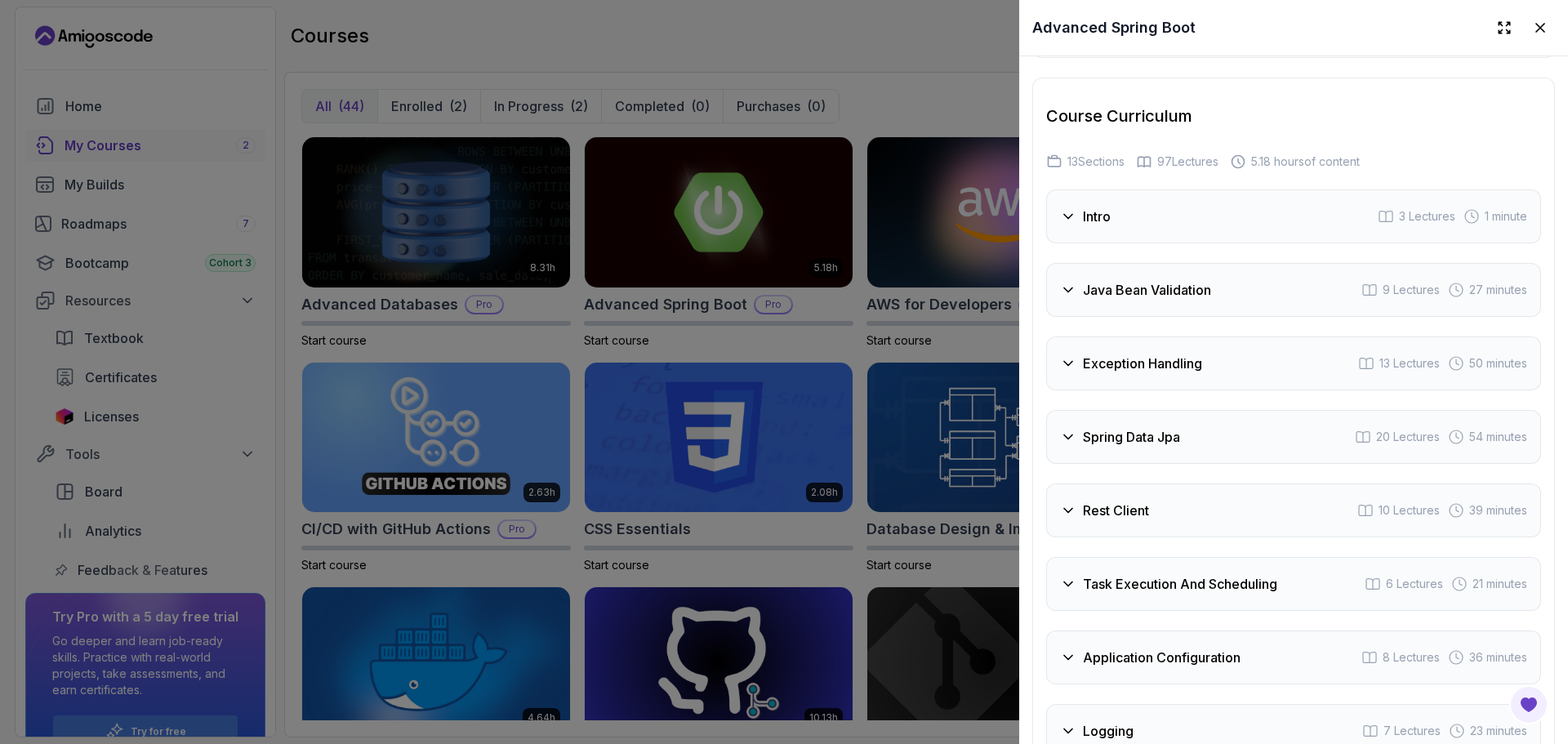
scroll to position [2897, 0]
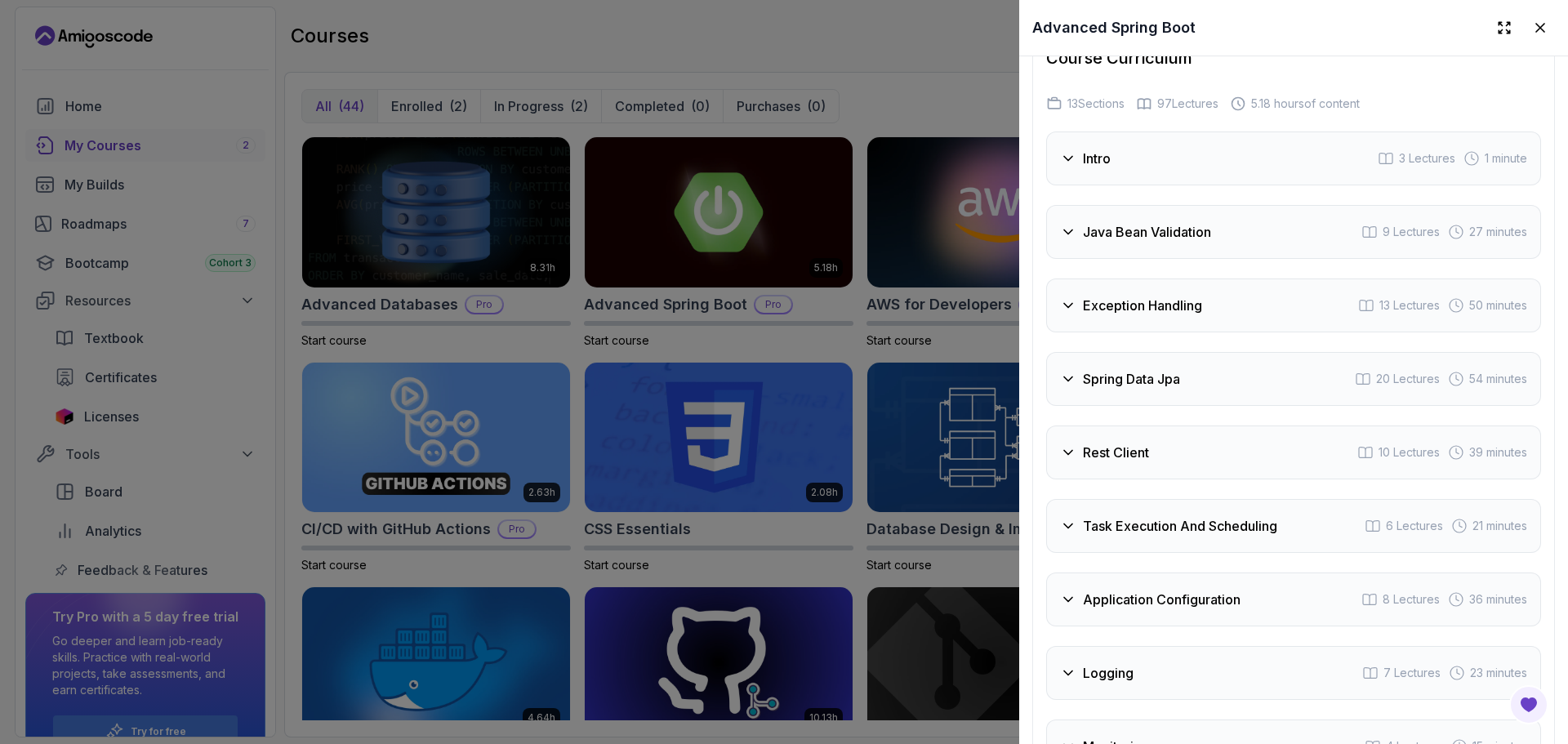
click at [1035, 467] on div "Course Curriculum 13 Sections 97 Lectures 5.18 hours of content Intro 3 Lecture…" at bounding box center [1293, 409] width 523 height 781
click at [1065, 458] on div "Rest Client 10 Lectures 39 minutes" at bounding box center [1293, 452] width 495 height 54
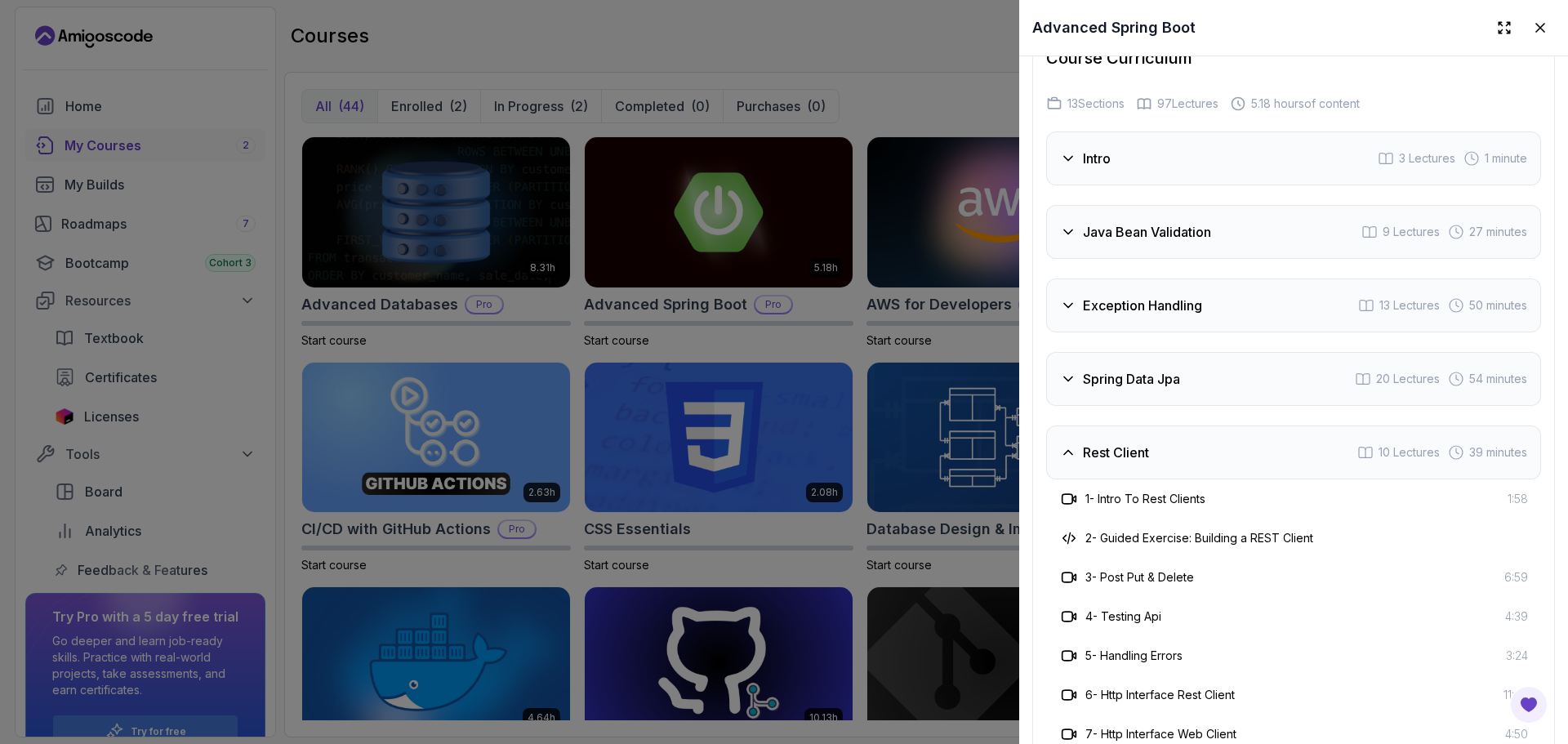
click at [1149, 570] on h3 "3 - Post Put & Delete" at bounding box center [1140, 577] width 109 height 16
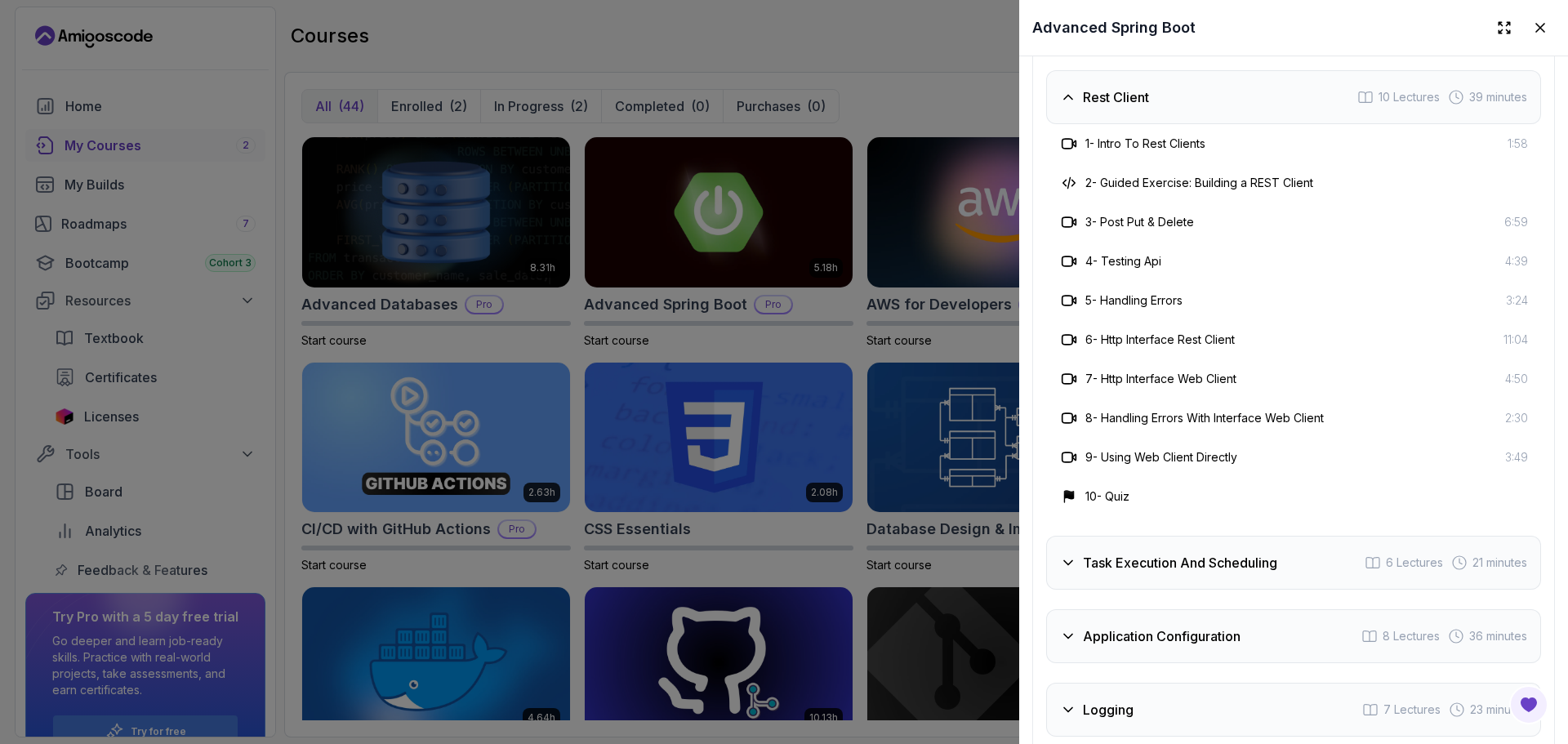
scroll to position [3256, 0]
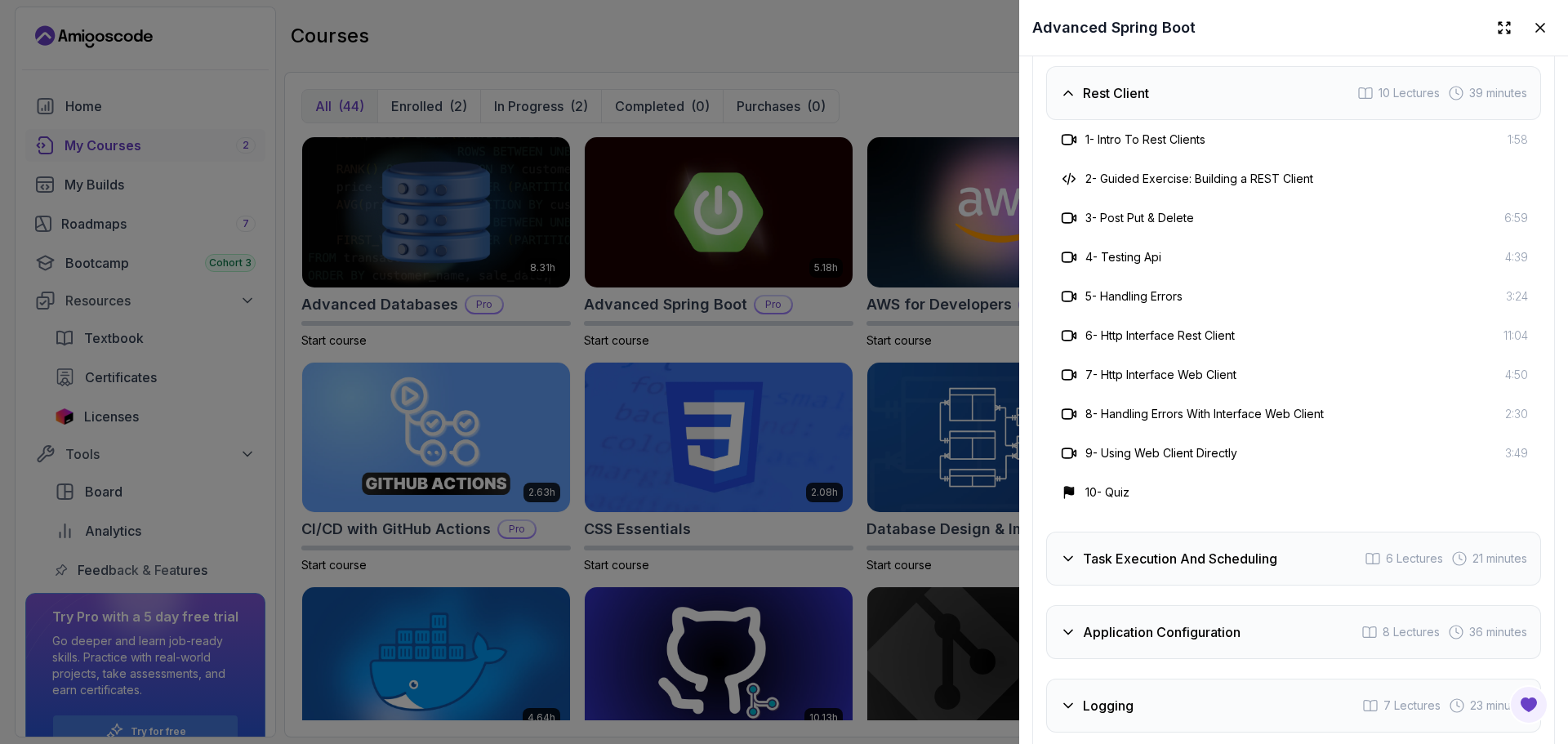
click at [838, 86] on div at bounding box center [784, 372] width 1568 height 744
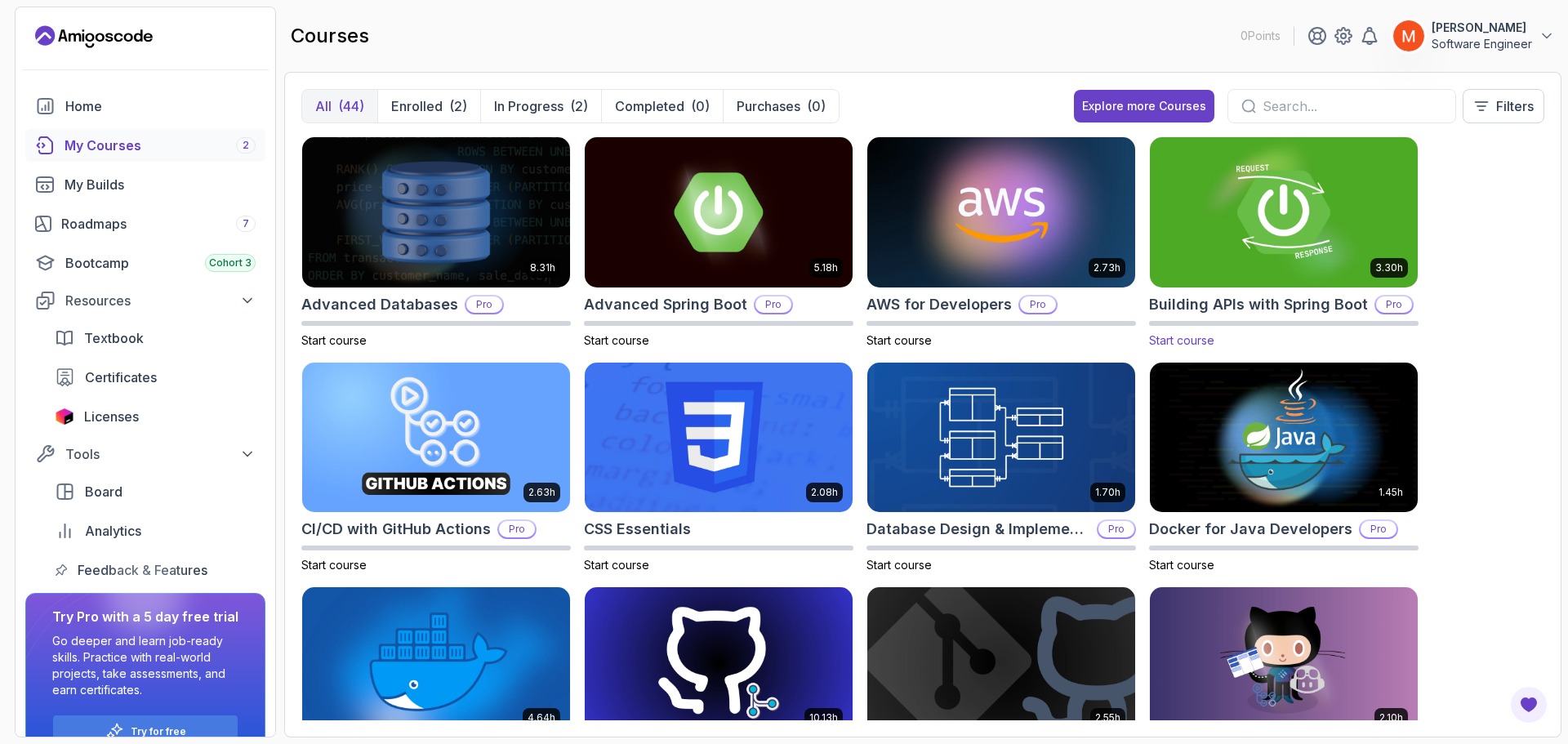
click at [1277, 245] on img at bounding box center [1283, 211] width 281 height 157
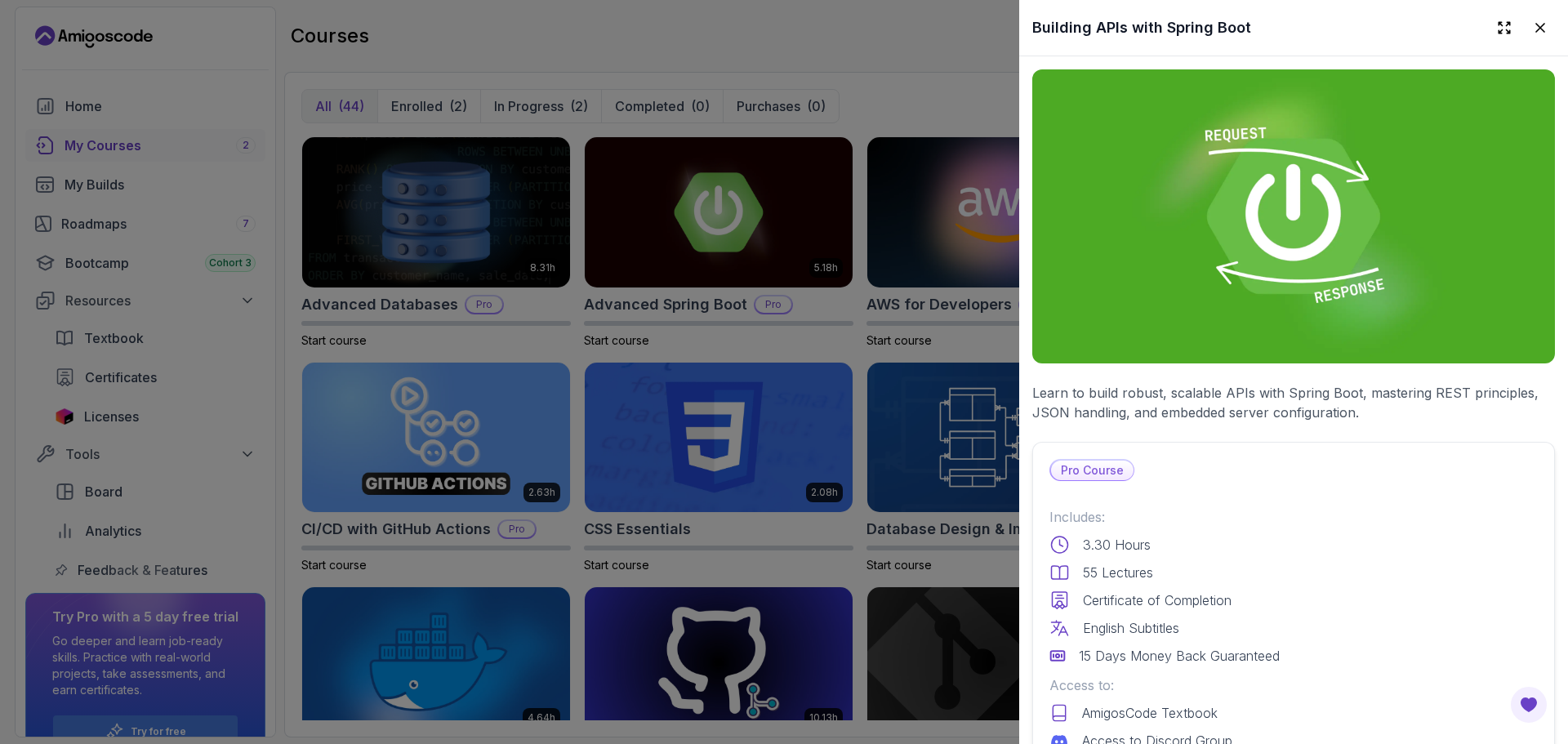
click at [1269, 448] on div "Pro Course Includes: 3.30 Hours 55 Lectures Certificate of Completion English S…" at bounding box center [1293, 652] width 523 height 419
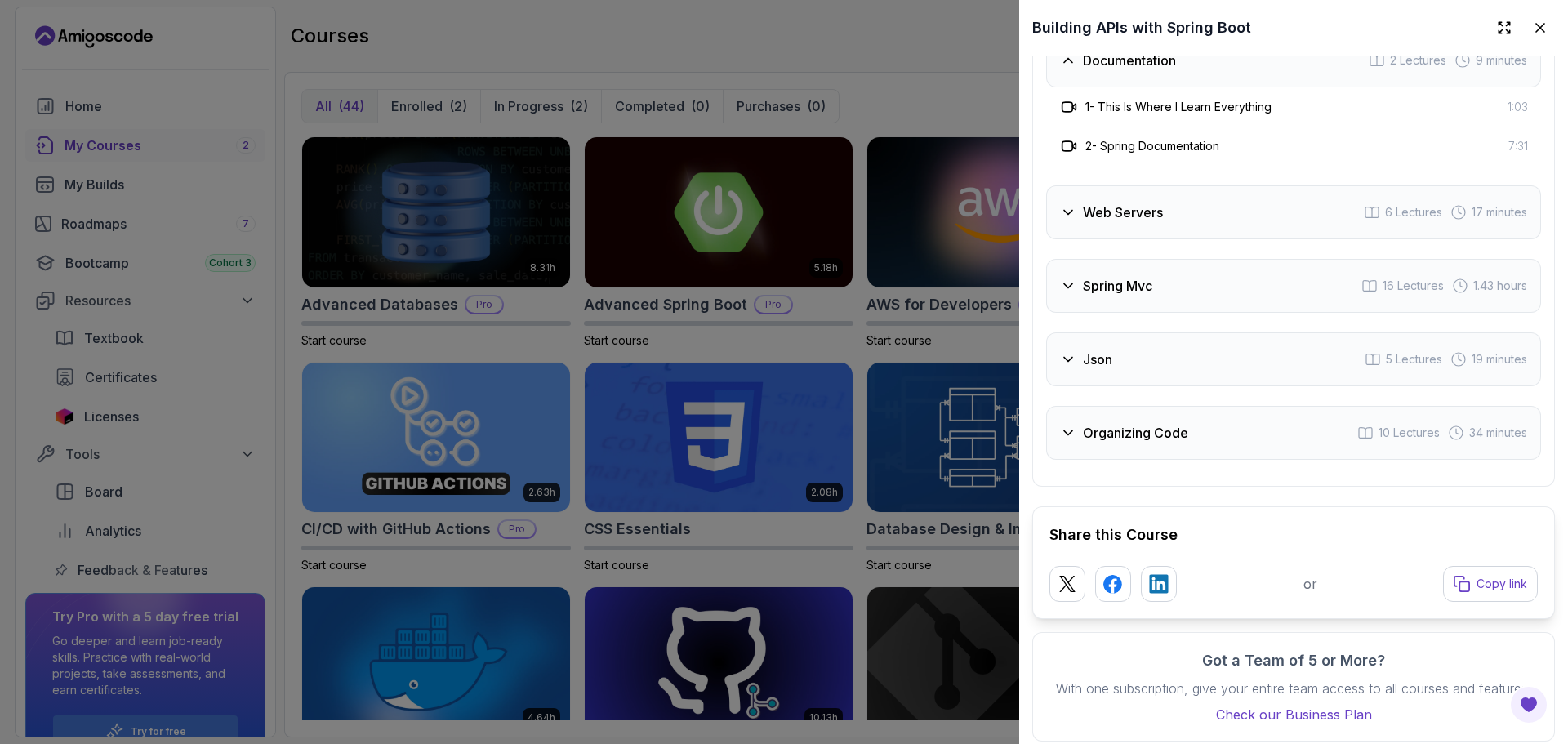
scroll to position [3567, 0]
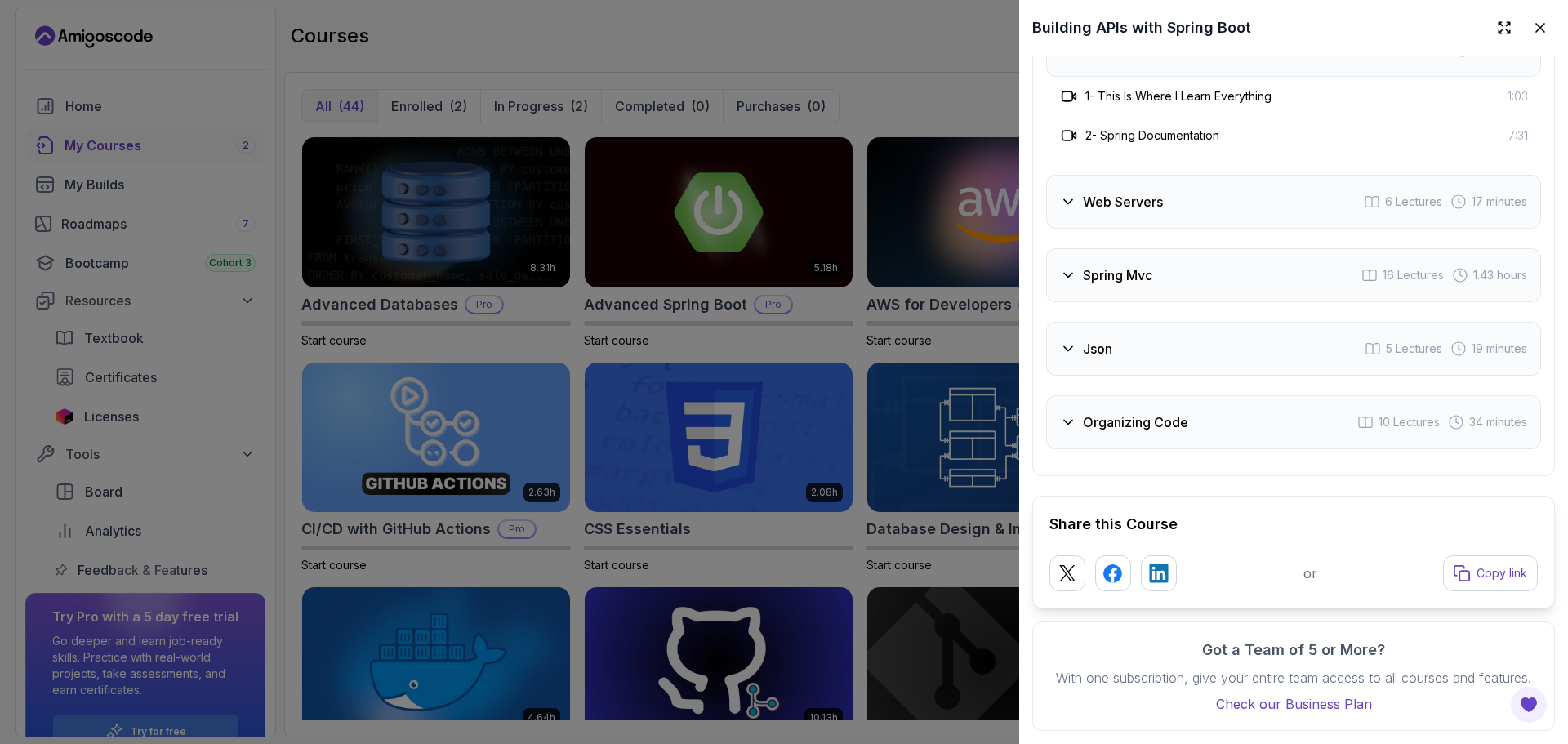
click at [1269, 448] on div "Course Curriculum 10 Sections 55 Lectures 3.30 hours of content Intro 3 Lecture…" at bounding box center [1293, 47] width 523 height 859
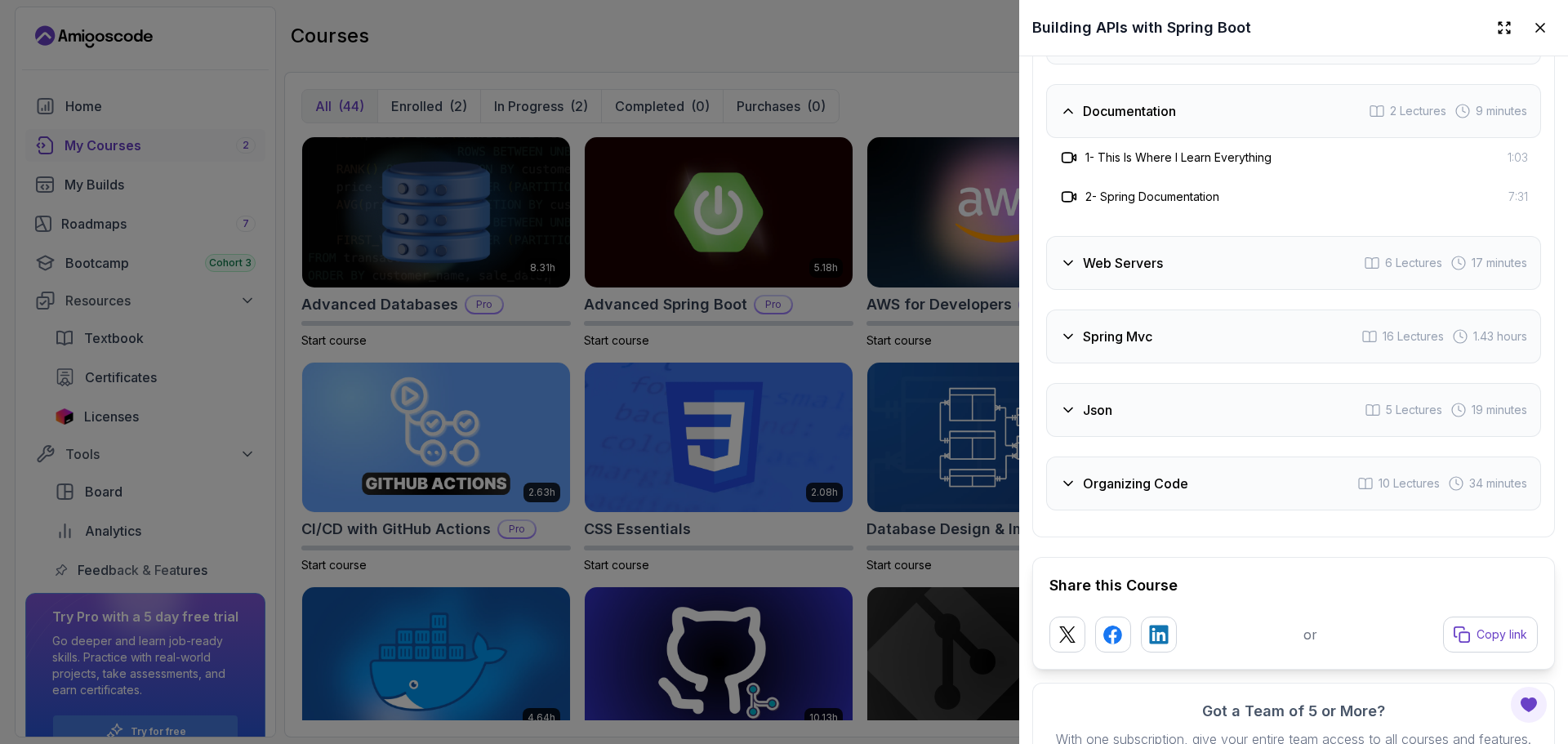
scroll to position [3404, 0]
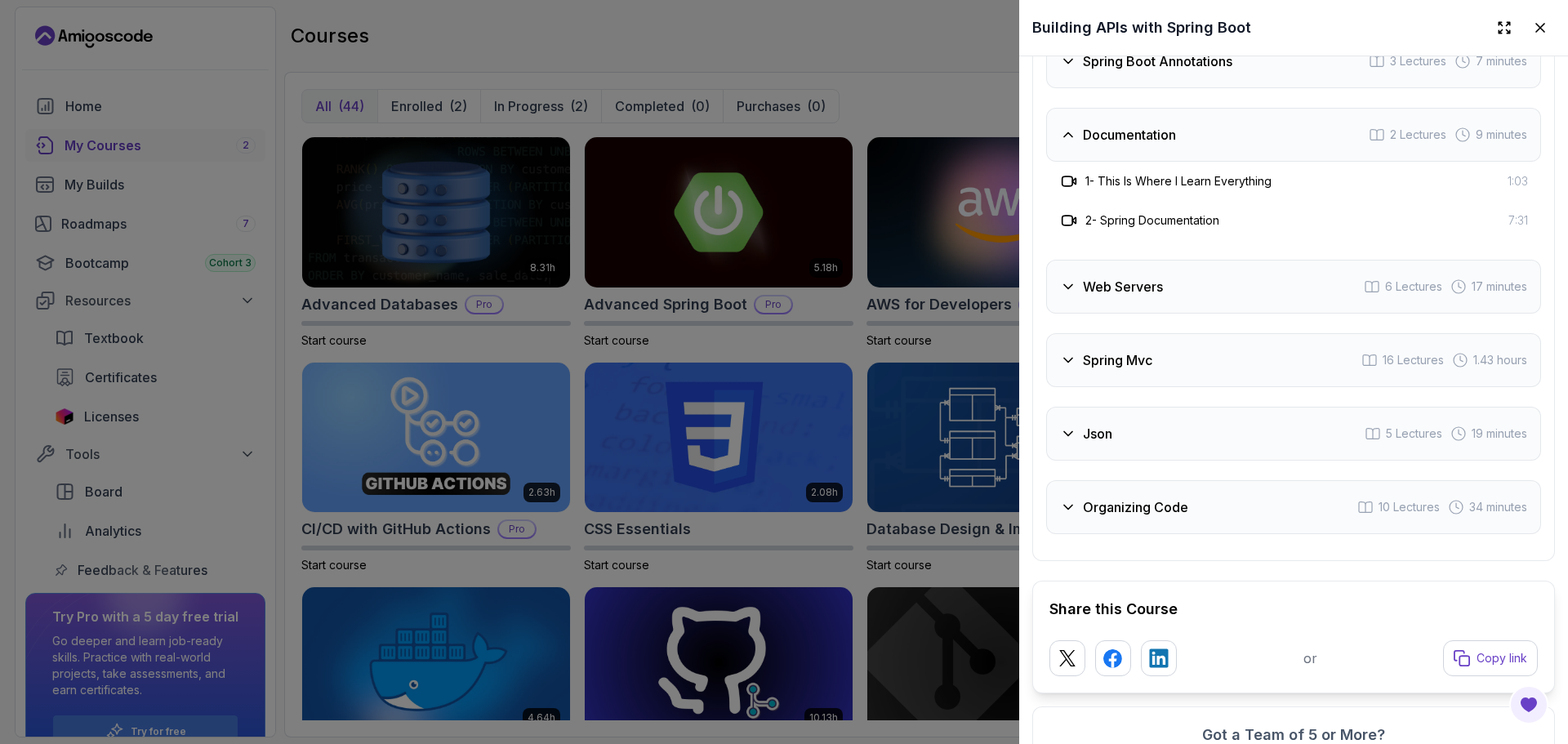
click at [1226, 162] on div "Documentation 2 Lectures 9 minutes" at bounding box center [1293, 135] width 495 height 54
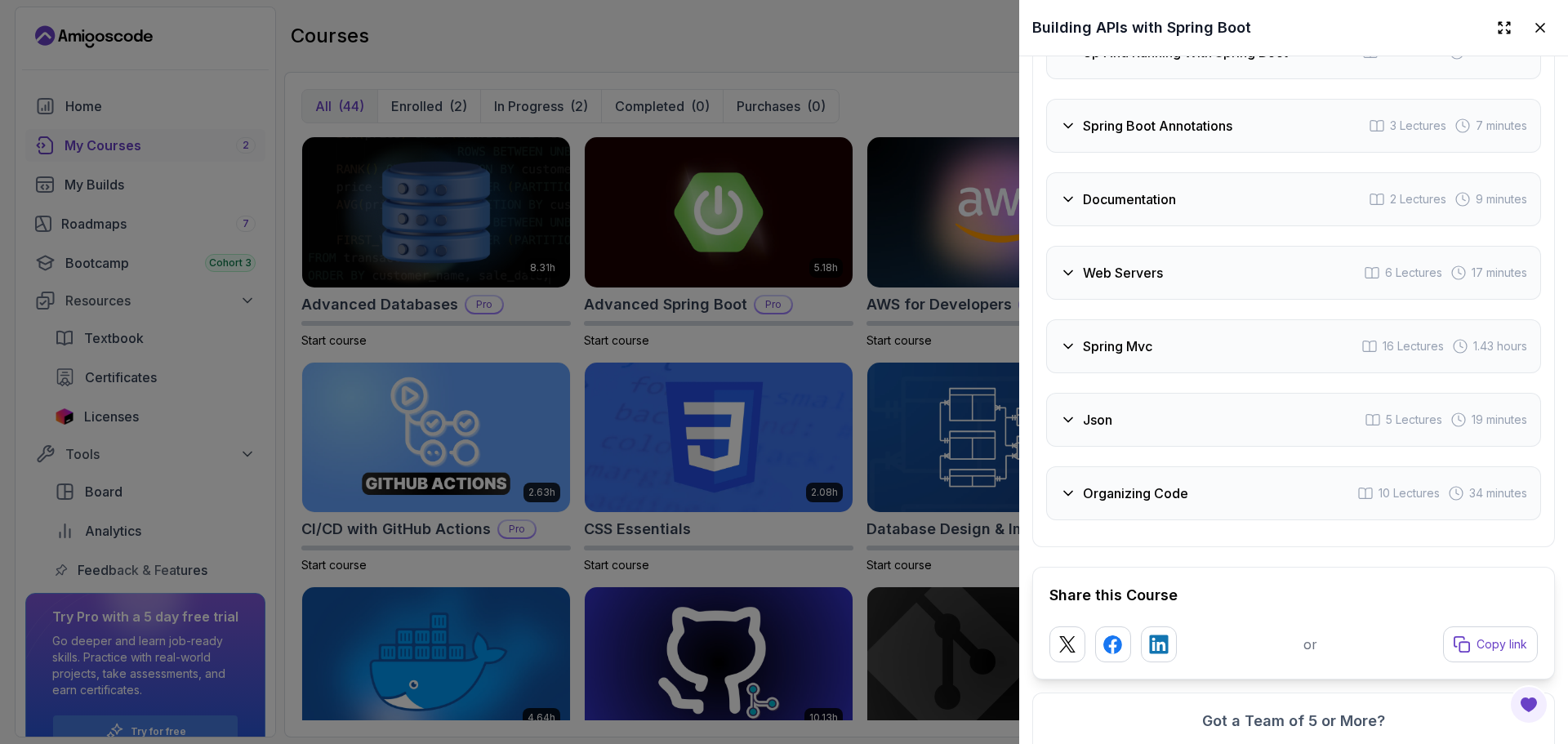
scroll to position [3338, 0]
click at [1226, 154] on div "Spring Boot Annotations 3 Lectures 7 minutes" at bounding box center [1293, 126] width 495 height 54
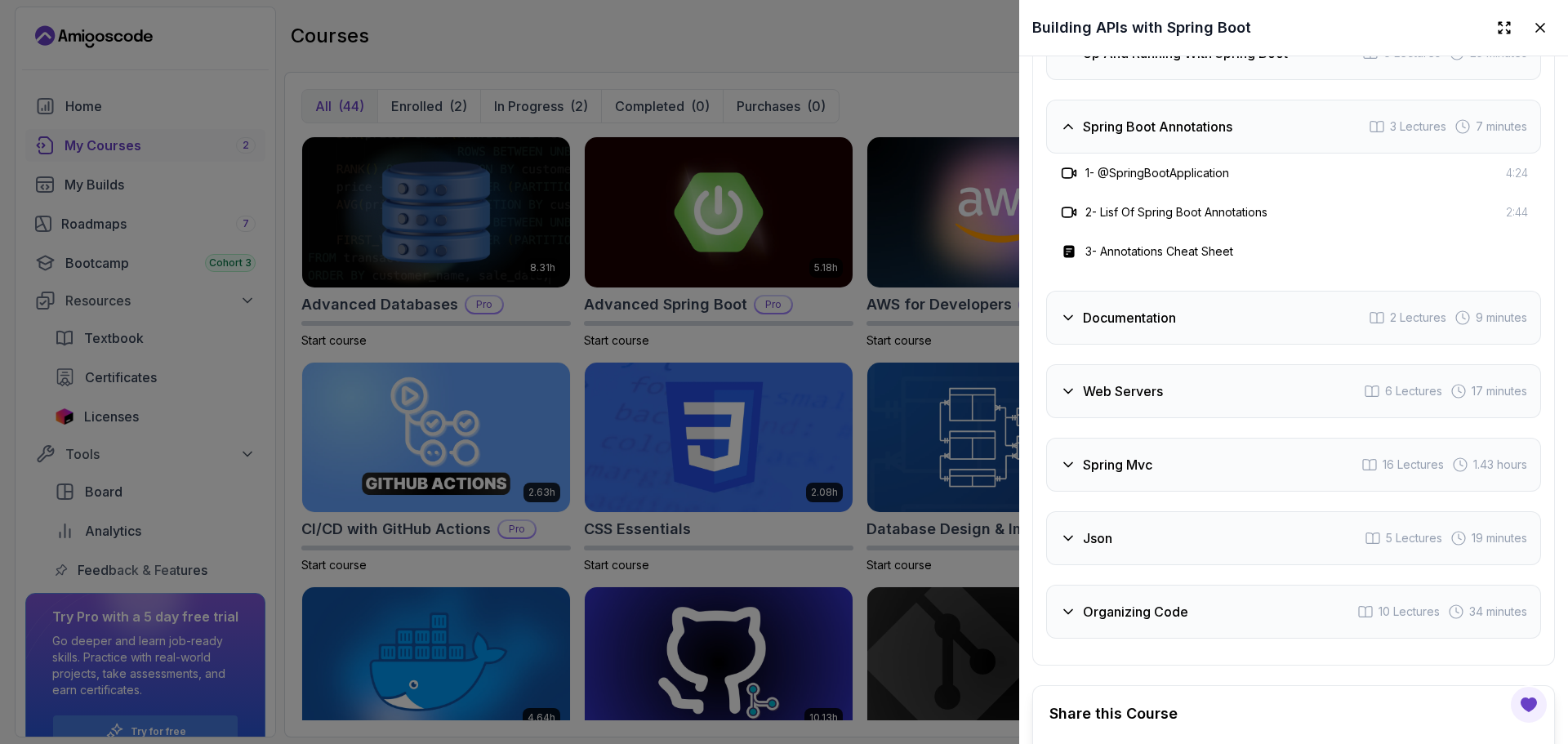
click at [1214, 181] on h3 "1 - @SpringBootApplication" at bounding box center [1157, 173] width 144 height 16
drag, startPoint x: 1101, startPoint y: 269, endPoint x: 1282, endPoint y: 282, distance: 181.5
click at [1282, 232] on div "2 - Lisf Of Spring Boot Annotations 2:44" at bounding box center [1293, 212] width 495 height 39
